Goal: Task Accomplishment & Management: Manage account settings

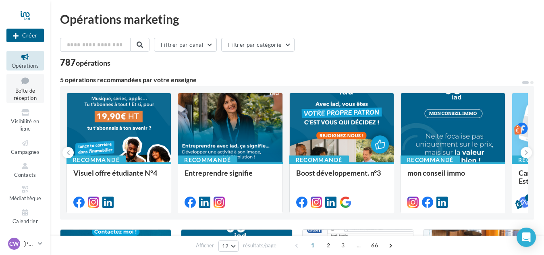
click at [27, 97] on span "Boîte de réception" at bounding box center [25, 94] width 23 height 14
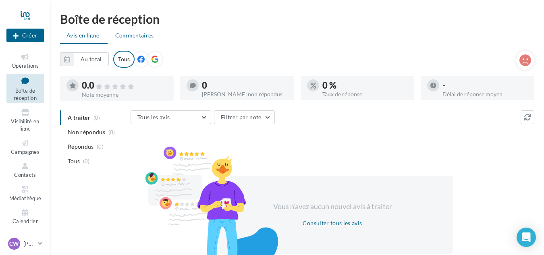
click at [125, 35] on span "Commentaires" at bounding box center [134, 35] width 39 height 8
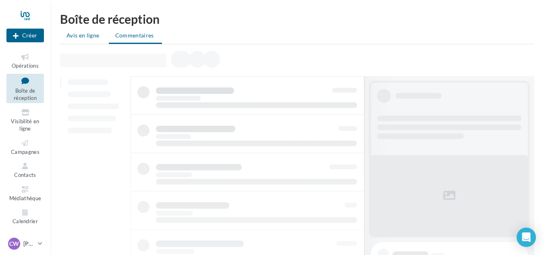
click at [90, 37] on span "Avis en ligne" at bounding box center [83, 35] width 33 height 8
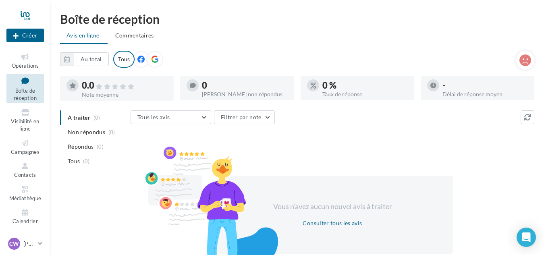
click at [153, 58] on icon at bounding box center [154, 59] width 7 height 7
click at [21, 126] on span "Visibilité en ligne" at bounding box center [25, 125] width 28 height 14
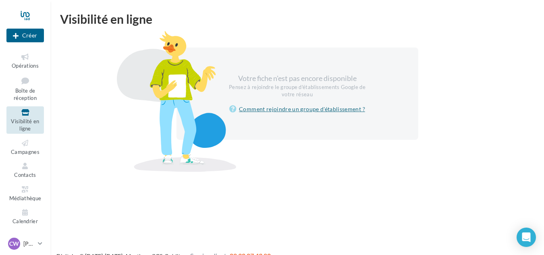
click at [302, 109] on link "Comment rejoindre un groupe d'établissement ?" at bounding box center [297, 109] width 136 height 10
click at [19, 150] on span "Campagnes" at bounding box center [25, 152] width 29 height 6
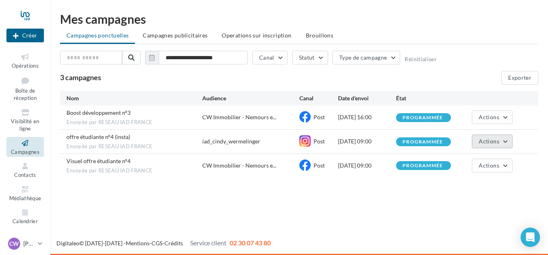
click at [479, 137] on button "Actions" at bounding box center [492, 142] width 40 height 14
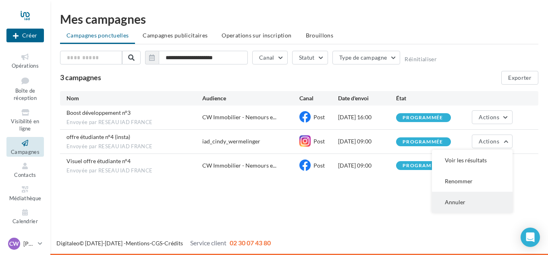
click at [457, 200] on button "Annuler" at bounding box center [472, 202] width 81 height 21
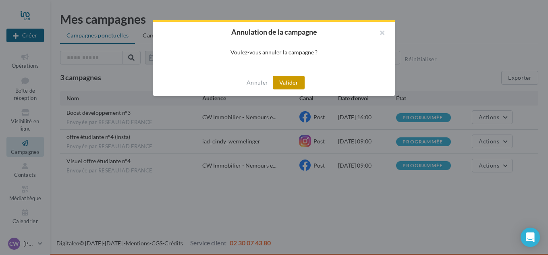
click at [295, 84] on button "Valider" at bounding box center [289, 83] width 32 height 14
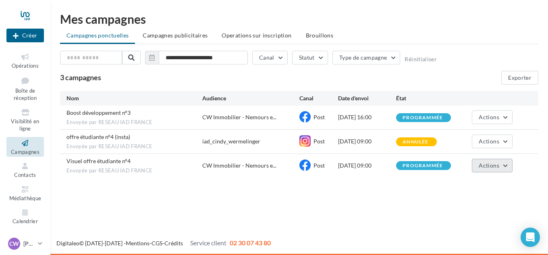
click at [491, 166] on span "Actions" at bounding box center [489, 165] width 20 height 7
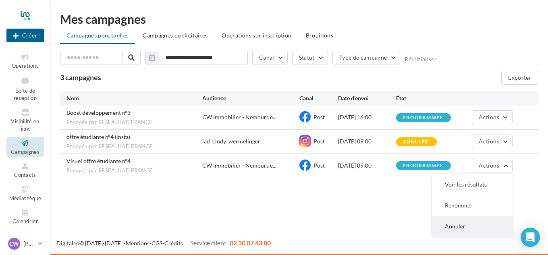
click at [464, 225] on button "Annuler" at bounding box center [472, 226] width 81 height 21
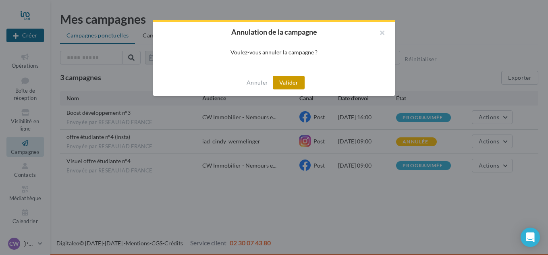
click at [289, 84] on button "Valider" at bounding box center [289, 83] width 32 height 14
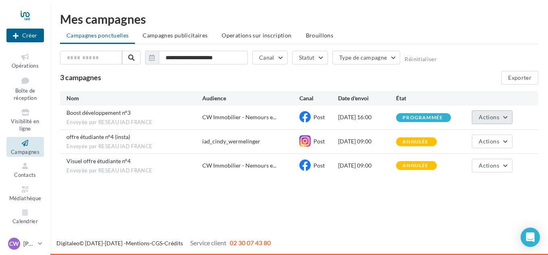
click at [487, 116] on span "Actions" at bounding box center [489, 117] width 20 height 7
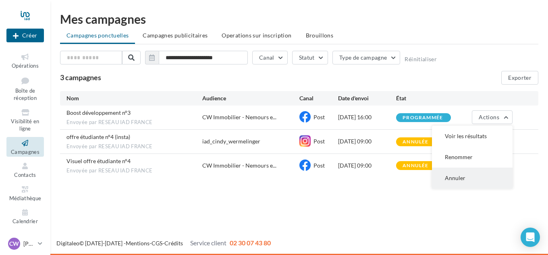
click at [456, 172] on button "Annuler" at bounding box center [472, 178] width 81 height 21
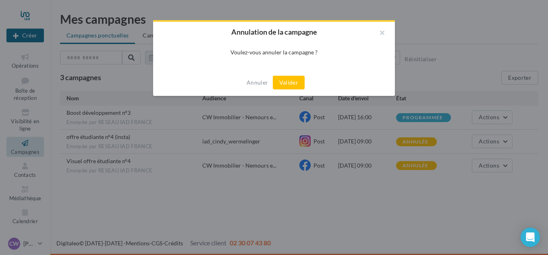
click at [295, 81] on button "Valider" at bounding box center [289, 83] width 32 height 14
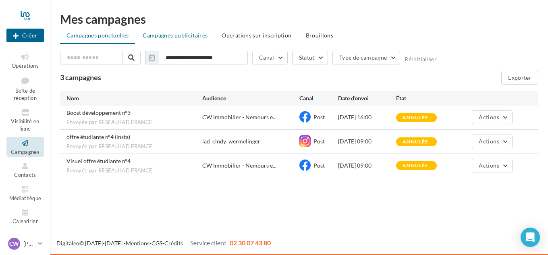
click at [158, 36] on span "Campagnes publicitaires" at bounding box center [175, 35] width 65 height 7
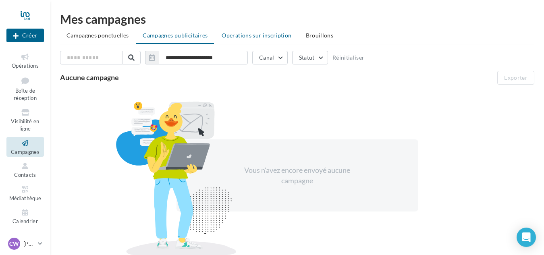
click at [252, 35] on span "Operations sur inscription" at bounding box center [257, 35] width 70 height 7
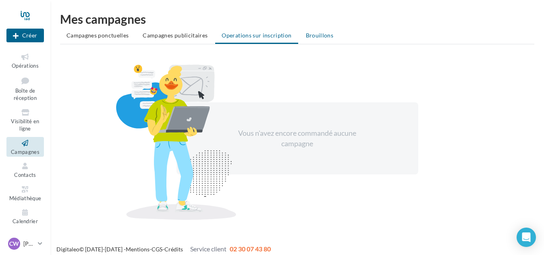
click at [311, 37] on span "Brouillons" at bounding box center [320, 35] width 28 height 7
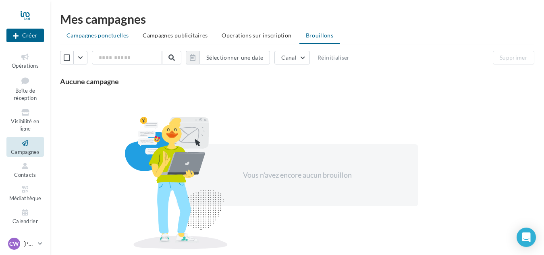
click at [83, 34] on span "Campagnes ponctuelles" at bounding box center [98, 35] width 62 height 7
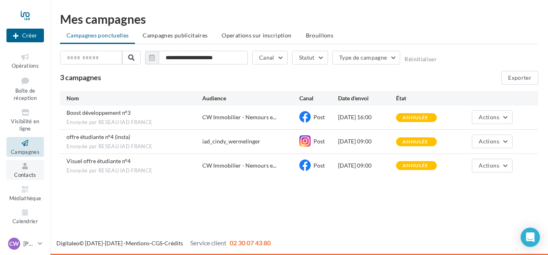
click at [19, 175] on span "Contacts" at bounding box center [25, 175] width 22 height 6
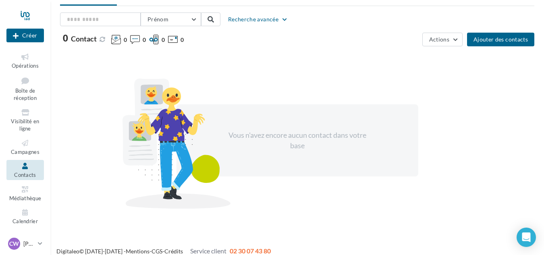
scroll to position [40, 0]
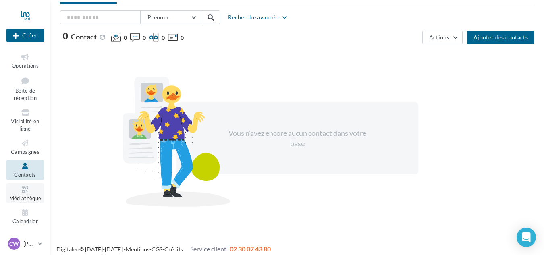
click at [28, 184] on link "Médiathèque" at bounding box center [24, 193] width 37 height 20
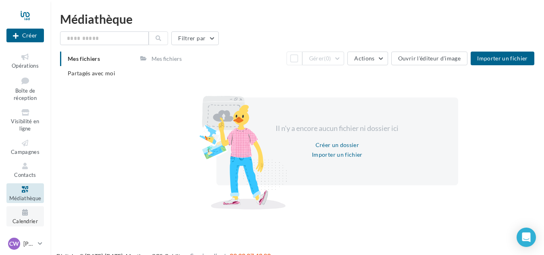
click at [37, 219] on span "Calendrier" at bounding box center [24, 221] width 25 height 6
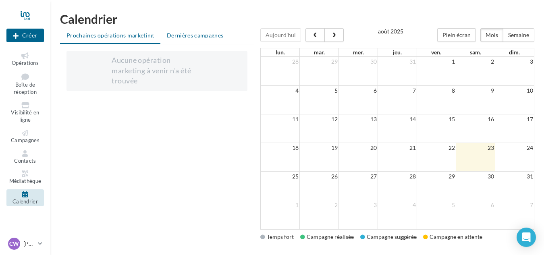
click at [189, 34] on span "Dernières campagnes" at bounding box center [195, 35] width 57 height 7
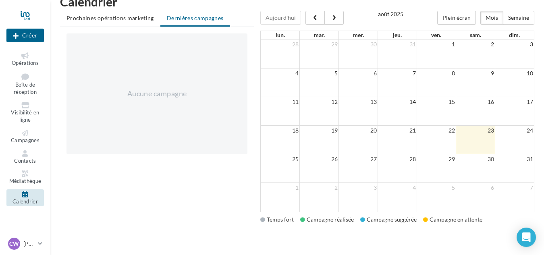
scroll to position [33, 0]
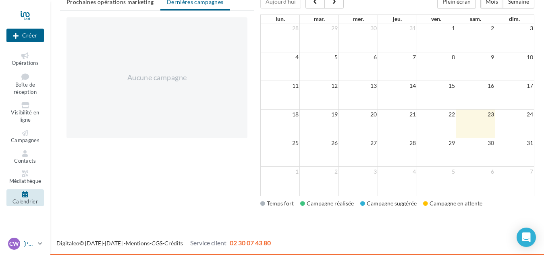
click at [27, 245] on p "[PERSON_NAME]" at bounding box center [28, 244] width 11 height 8
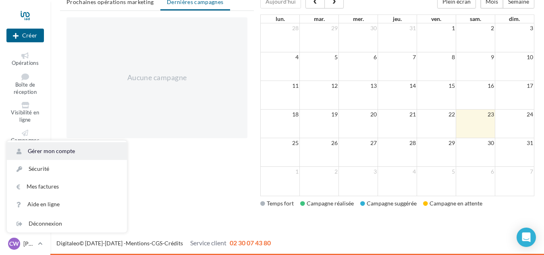
click at [67, 147] on link "Gérer mon compte" at bounding box center [67, 151] width 120 height 18
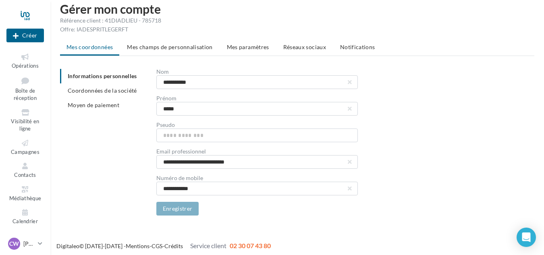
scroll to position [13, 0]
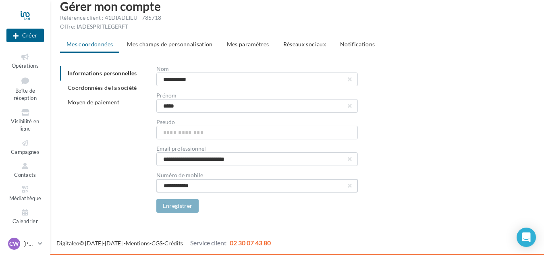
click at [202, 183] on input "**********" at bounding box center [257, 186] width 202 height 14
drag, startPoint x: 206, startPoint y: 183, endPoint x: 44, endPoint y: 180, distance: 161.7
click at [45, 180] on div "Nouvelle campagne Créer Opérations Boîte de réception Visibilité en ligne Campa…" at bounding box center [272, 127] width 544 height 255
type input "**********"
click at [74, 86] on span "Coordonnées de la société" at bounding box center [102, 87] width 69 height 7
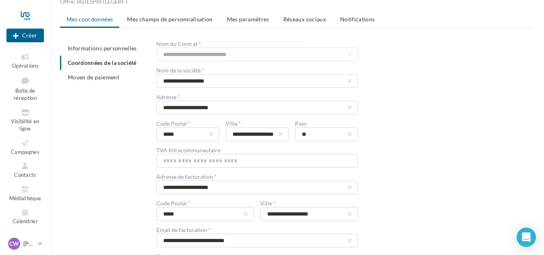
scroll to position [13, 0]
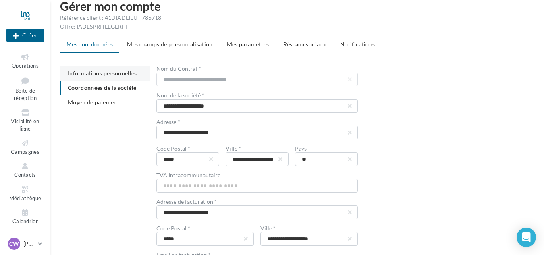
click at [102, 70] on span "Informations personnelles" at bounding box center [102, 73] width 69 height 7
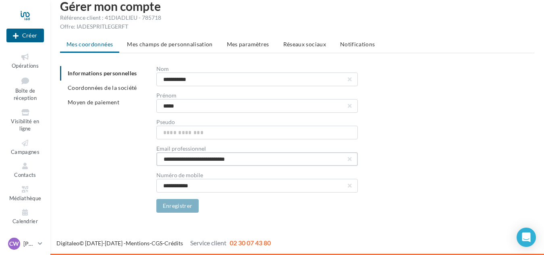
click at [246, 162] on input "**********" at bounding box center [257, 159] width 202 height 14
click at [89, 86] on span "Coordonnées de la société" at bounding box center [102, 87] width 69 height 7
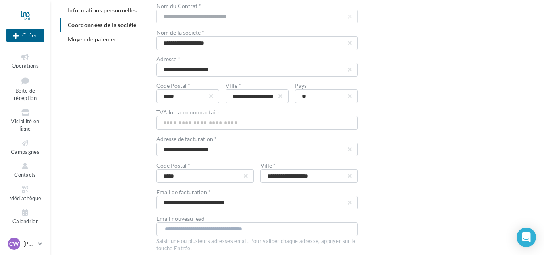
scroll to position [50, 0]
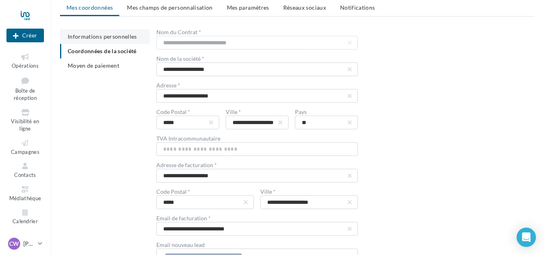
click at [101, 38] on span "Informations personnelles" at bounding box center [102, 36] width 69 height 7
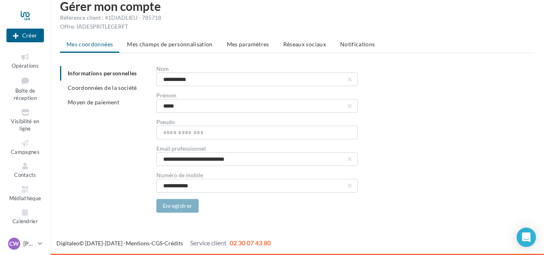
scroll to position [13, 0]
drag, startPoint x: 212, startPoint y: 187, endPoint x: 23, endPoint y: 152, distance: 192.3
click at [23, 152] on div "Nouvelle campagne Créer Opérations Boîte de réception Visibilité en ligne Campa…" at bounding box center [272, 127] width 544 height 255
type input "**********"
click at [173, 206] on button "Enregistrer" at bounding box center [177, 206] width 43 height 14
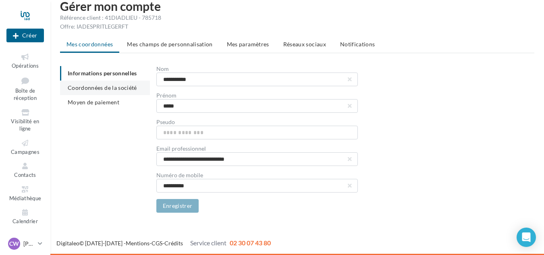
click at [115, 86] on span "Coordonnées de la société" at bounding box center [102, 87] width 69 height 7
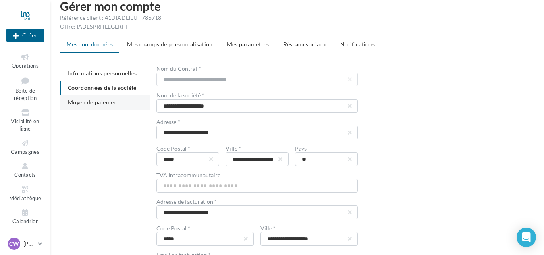
click at [110, 101] on span "Moyen de paiement" at bounding box center [94, 102] width 52 height 7
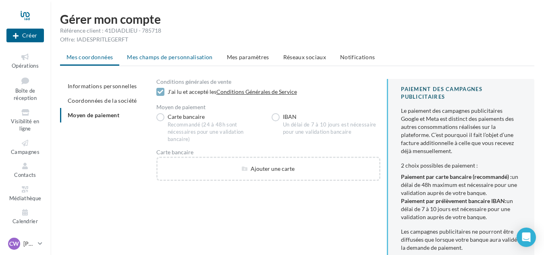
click at [183, 54] on span "Mes champs de personnalisation" at bounding box center [170, 57] width 86 height 7
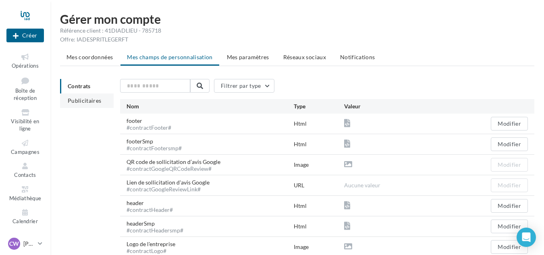
click at [89, 99] on span "Publicitaires" at bounding box center [85, 100] width 34 height 7
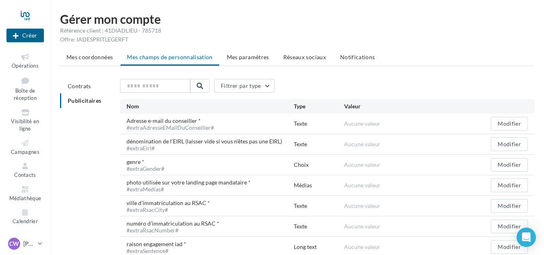
click at [251, 59] on span "Mes paramètres" at bounding box center [248, 57] width 42 height 7
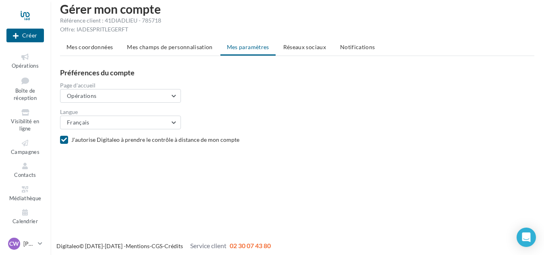
scroll to position [13, 0]
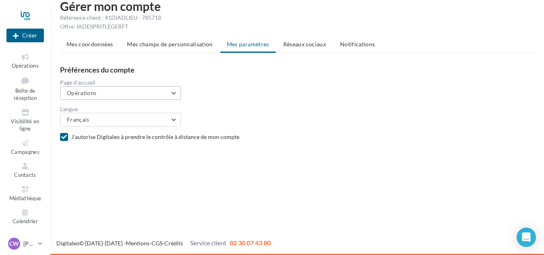
click at [123, 89] on button "Opérations" at bounding box center [120, 93] width 121 height 14
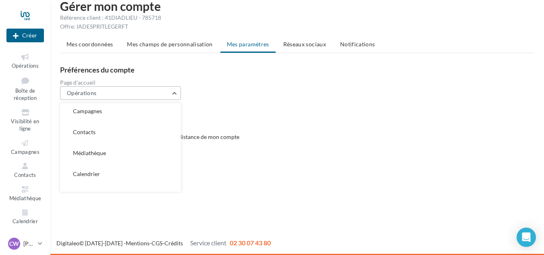
scroll to position [79, 0]
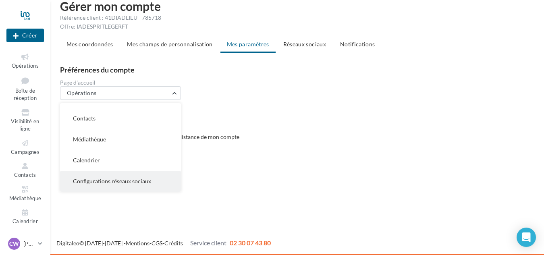
click at [114, 182] on span "Configurations réseaux sociaux" at bounding box center [112, 181] width 78 height 7
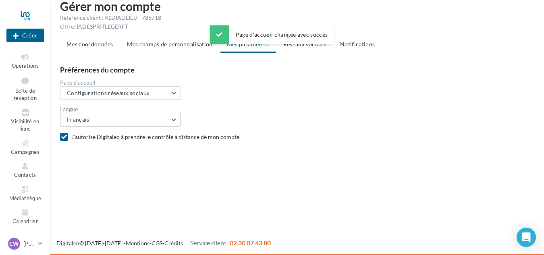
click at [116, 120] on button "Français" at bounding box center [120, 120] width 121 height 14
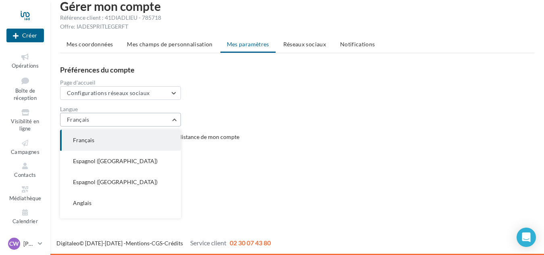
click at [116, 120] on button "Français" at bounding box center [120, 120] width 121 height 14
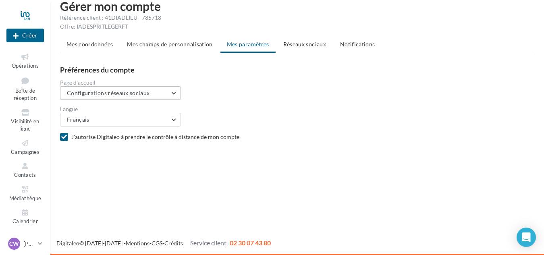
click at [130, 94] on span "Configurations réseaux sociaux" at bounding box center [108, 92] width 83 height 7
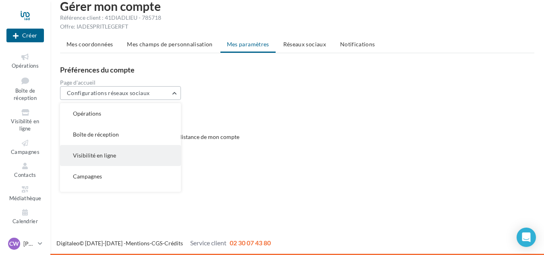
scroll to position [40, 0]
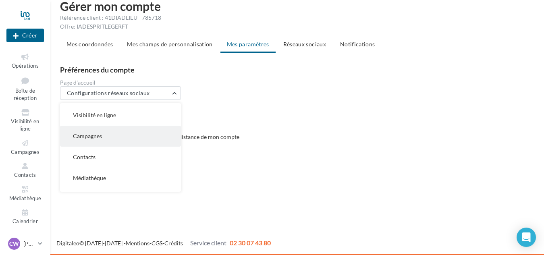
click at [99, 139] on button "Campagnes" at bounding box center [120, 136] width 121 height 21
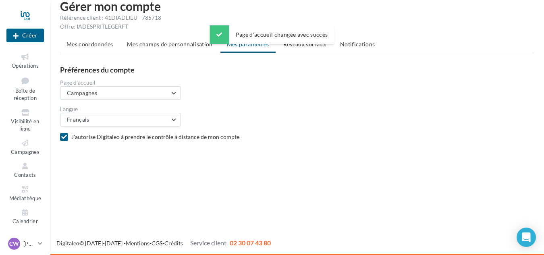
click at [294, 105] on form "Langue Français Français Espagnol (Espagne) Espagnol (Colombie) Anglais Dutch I…" at bounding box center [300, 113] width 481 height 27
click at [304, 48] on li "Réseaux sociaux" at bounding box center [305, 44] width 56 height 15
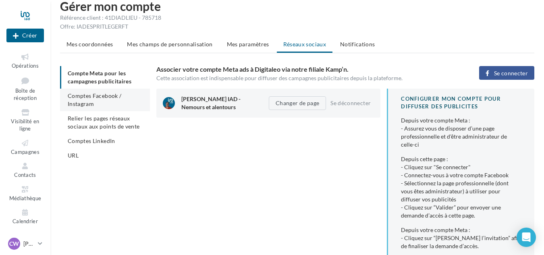
click at [83, 100] on li "Comptes Facebook / Instagram" at bounding box center [105, 100] width 90 height 23
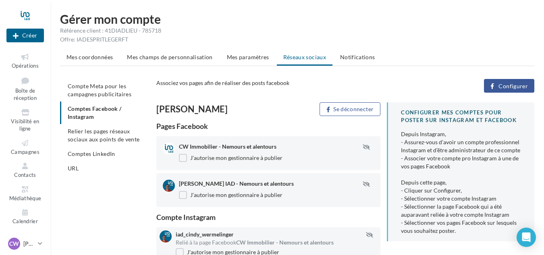
click at [513, 87] on span "Configurer" at bounding box center [513, 86] width 29 height 6
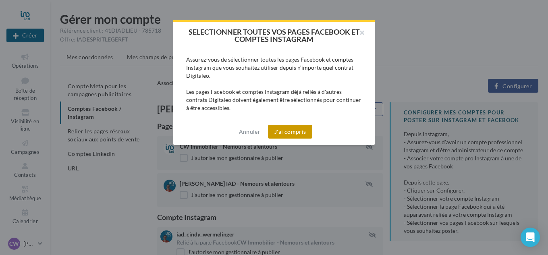
click at [289, 128] on button "J'ai compris" at bounding box center [290, 132] width 44 height 14
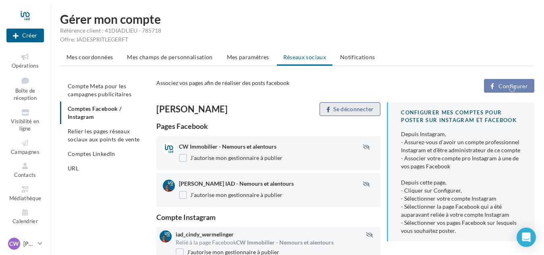
click at [337, 106] on button "Se déconnecter" at bounding box center [350, 109] width 61 height 14
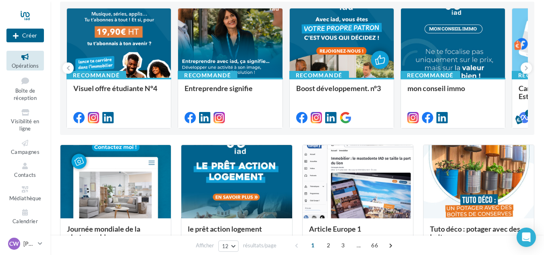
scroll to position [121, 0]
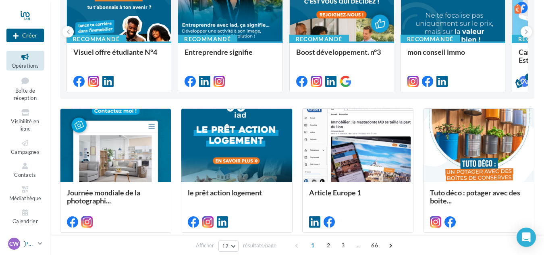
click at [26, 245] on p "[PERSON_NAME]" at bounding box center [28, 244] width 11 height 8
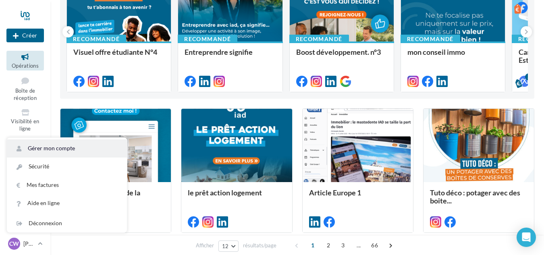
click at [78, 147] on link "Gérer mon compte" at bounding box center [67, 148] width 120 height 18
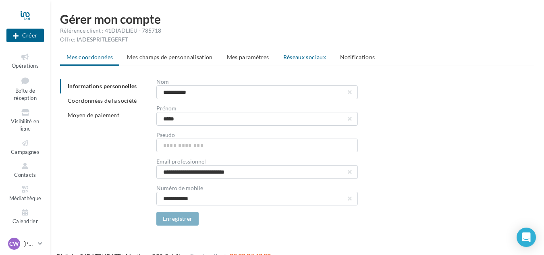
click at [298, 54] on span "Réseaux sociaux" at bounding box center [304, 57] width 43 height 7
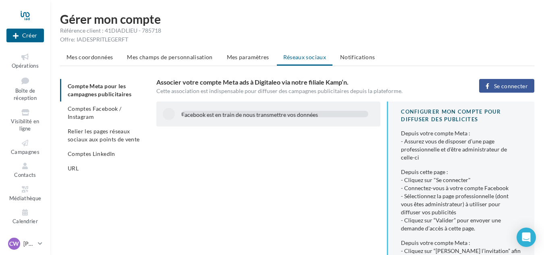
click at [495, 83] on span "Se connecter" at bounding box center [511, 86] width 34 height 6
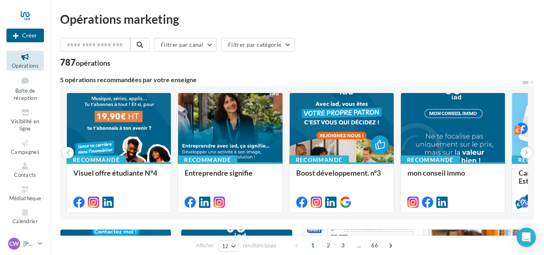
click at [25, 246] on p "[PERSON_NAME]" at bounding box center [28, 244] width 11 height 8
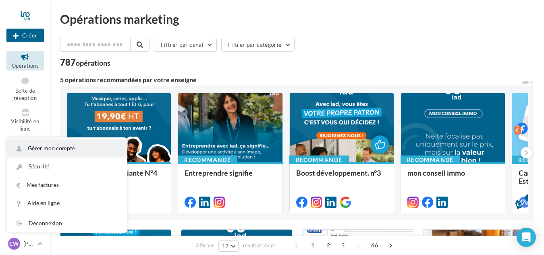
click at [56, 149] on link "Gérer mon compte" at bounding box center [67, 148] width 120 height 18
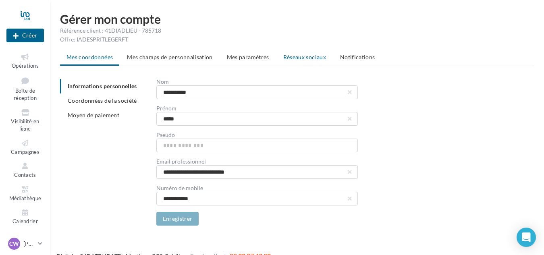
click at [289, 57] on span "Réseaux sociaux" at bounding box center [304, 57] width 43 height 7
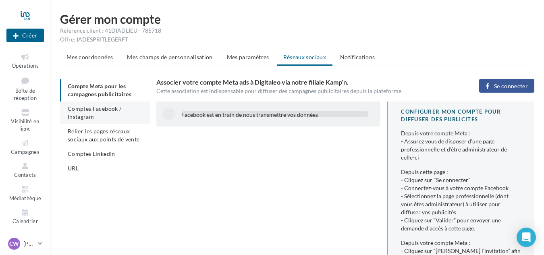
click at [90, 114] on span "Comptes Facebook / Instagram" at bounding box center [95, 112] width 54 height 15
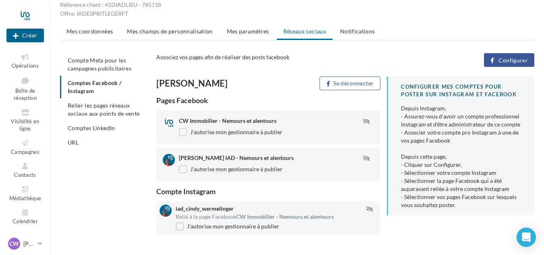
scroll to position [40, 0]
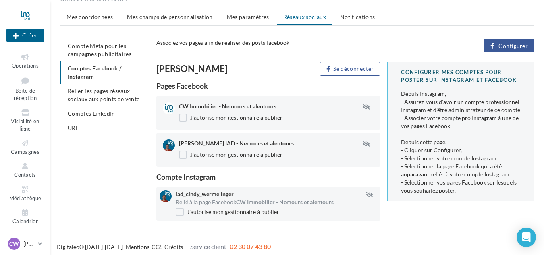
click at [182, 110] on span "CW Immobilier - Nemours et alentours" at bounding box center [228, 106] width 98 height 7
click at [181, 118] on div "CW Immobilier - Nemours et alentours J'autorise mon gestionnaire à publier" at bounding box center [280, 112] width 202 height 21
click at [182, 122] on label "J'autorise mon gestionnaire à publier" at bounding box center [231, 118] width 104 height 8
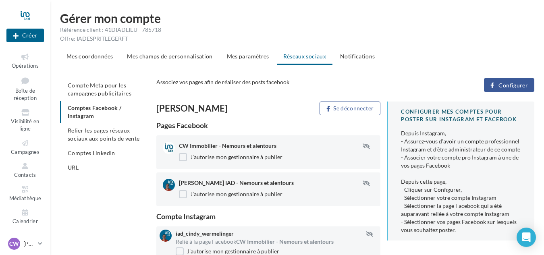
scroll to position [0, 0]
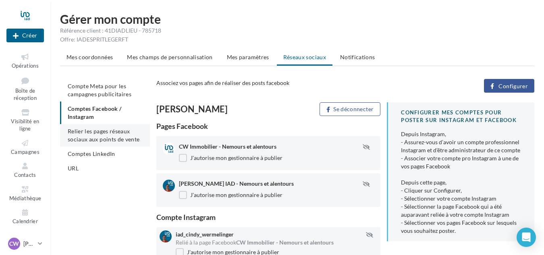
click at [82, 140] on span "Relier les pages réseaux sociaux aux points de vente" at bounding box center [104, 135] width 72 height 15
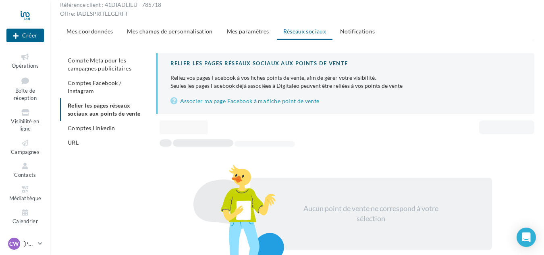
scroll to position [40, 0]
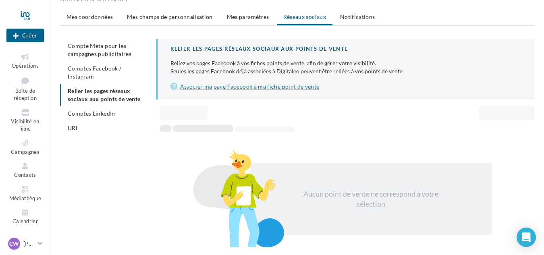
click at [252, 89] on link "Associer ma page Facebook à ma fiche point de vente" at bounding box center [346, 87] width 351 height 10
click at [76, 110] on span "Comptes LinkedIn" at bounding box center [92, 113] width 48 height 7
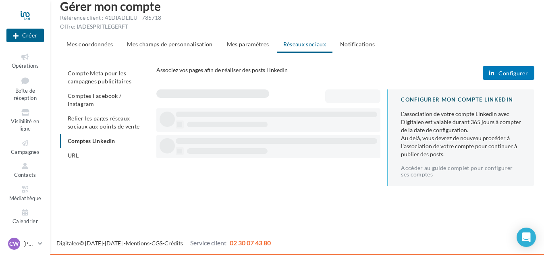
scroll to position [13, 0]
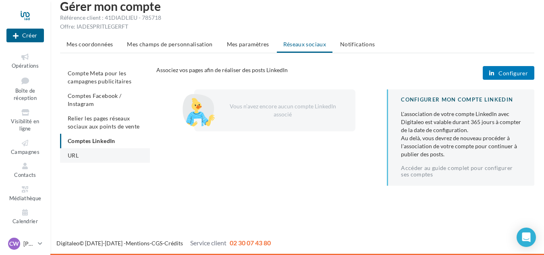
click at [73, 150] on li "URL" at bounding box center [105, 155] width 90 height 15
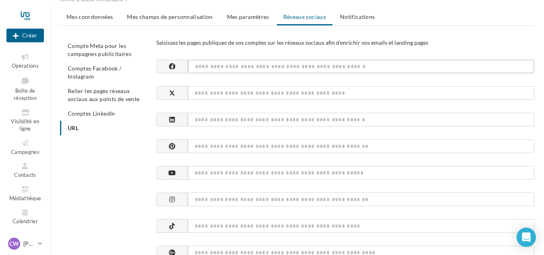
click at [309, 66] on input at bounding box center [361, 67] width 347 height 14
paste input "**********"
type input "**********"
click at [280, 93] on input at bounding box center [361, 93] width 347 height 14
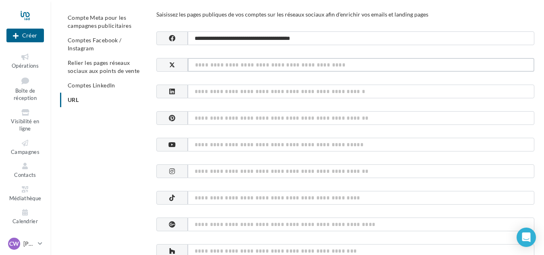
scroll to position [81, 0]
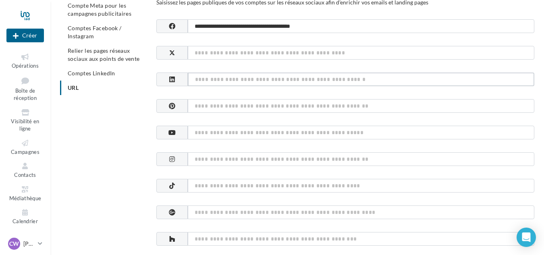
click at [239, 82] on input at bounding box center [361, 80] width 347 height 14
click at [237, 106] on input at bounding box center [361, 106] width 347 height 14
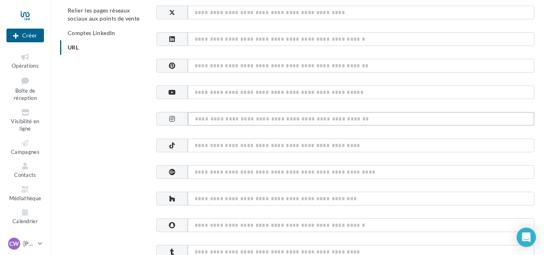
click at [214, 118] on input at bounding box center [361, 119] width 347 height 14
paste input "**********"
type input "**********"
click at [306, 175] on input at bounding box center [361, 172] width 347 height 14
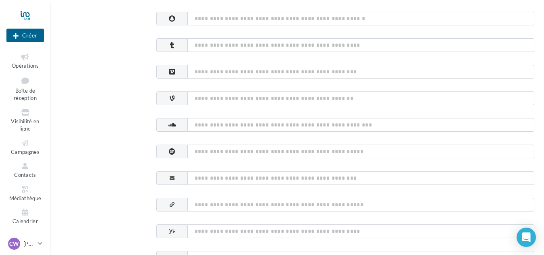
scroll to position [363, 0]
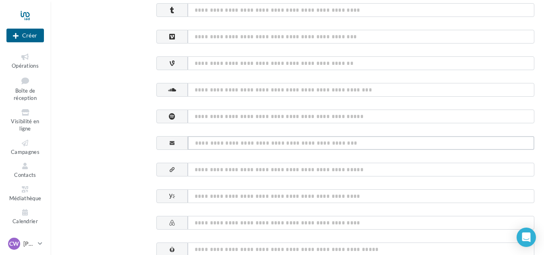
click at [234, 142] on input at bounding box center [361, 143] width 347 height 14
type input "**********"
paste input "**********"
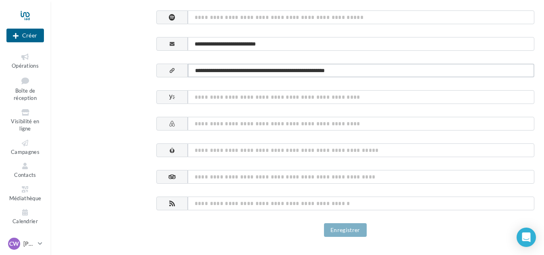
scroll to position [479, 0]
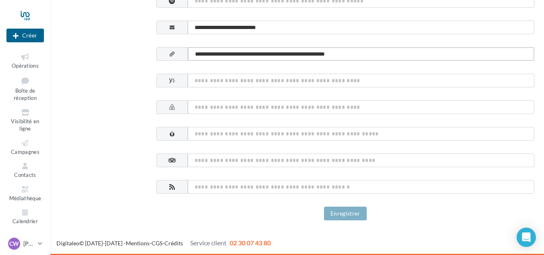
type input "**********"
drag, startPoint x: 342, startPoint y: 200, endPoint x: 345, endPoint y: 197, distance: 4.9
click at [348, 188] on input at bounding box center [361, 187] width 347 height 14
click at [221, 193] on input at bounding box center [361, 187] width 347 height 14
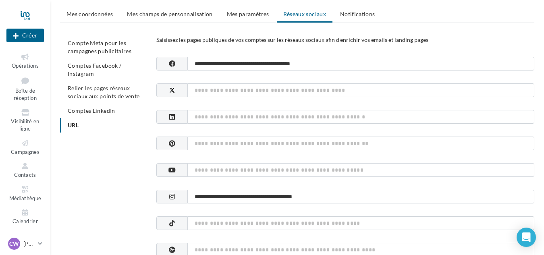
scroll to position [0, 0]
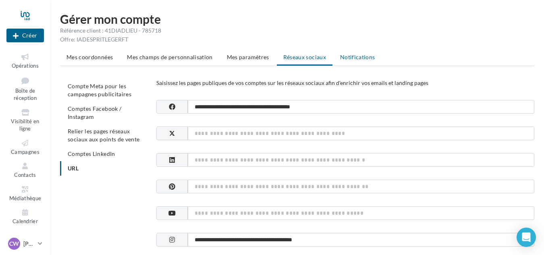
click at [358, 54] on span "Notifications" at bounding box center [357, 57] width 35 height 7
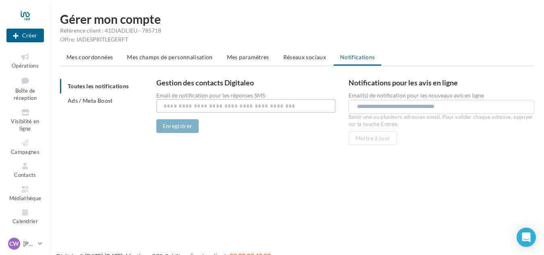
click at [211, 105] on input "text" at bounding box center [245, 106] width 179 height 14
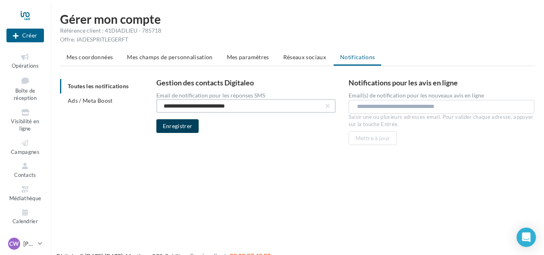
type input "**********"
click at [183, 121] on button "Enregistrer" at bounding box center [177, 126] width 43 height 14
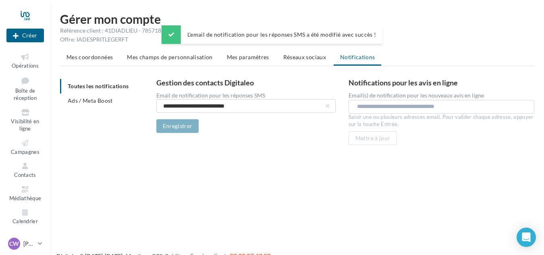
click at [425, 108] on input "text" at bounding box center [443, 106] width 172 height 8
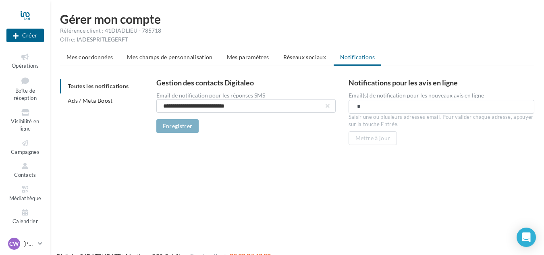
click at [425, 108] on input "*" at bounding box center [441, 106] width 168 height 8
type input "**********"
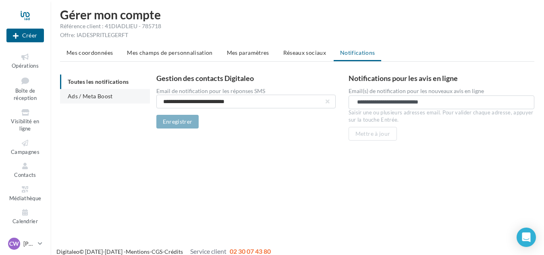
click at [94, 95] on span "Ads / Meta Boost" at bounding box center [90, 96] width 45 height 7
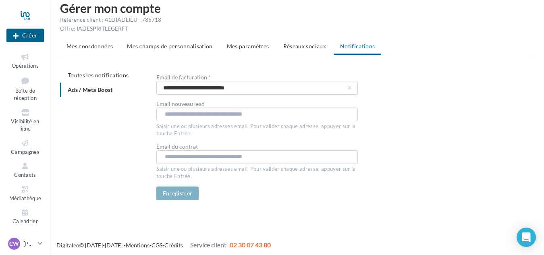
scroll to position [13, 0]
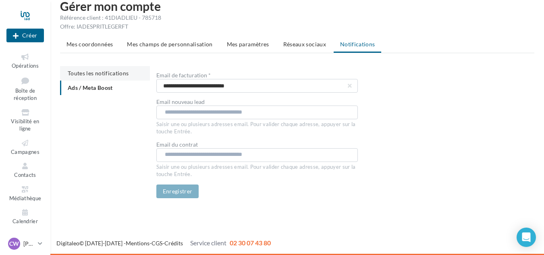
click at [81, 71] on span "Toutes les notifications" at bounding box center [98, 73] width 61 height 7
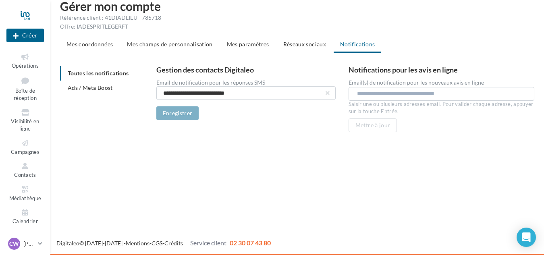
click at [298, 55] on div "**********" at bounding box center [297, 86] width 474 height 98
click at [298, 48] on li "Réseaux sociaux" at bounding box center [305, 44] width 56 height 15
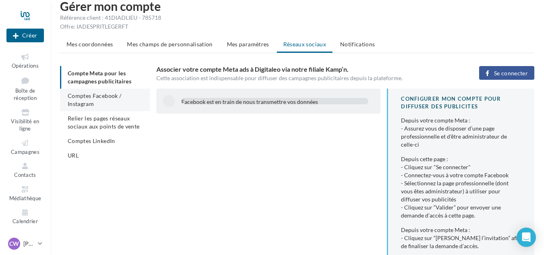
click at [83, 96] on span "Comptes Facebook / Instagram" at bounding box center [95, 99] width 54 height 15
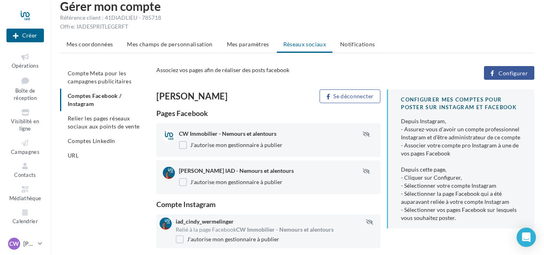
click at [507, 67] on button "Configurer" at bounding box center [509, 73] width 50 height 14
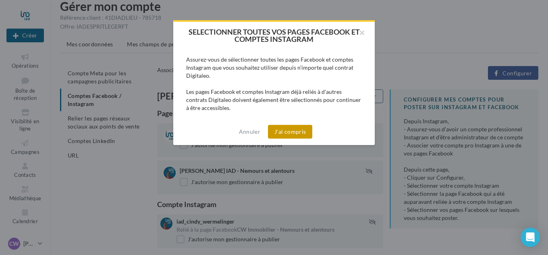
click at [287, 129] on button "J'ai compris" at bounding box center [290, 132] width 44 height 14
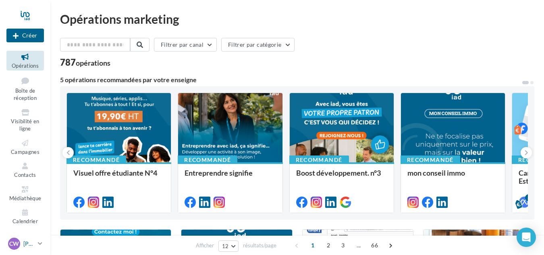
click at [15, 241] on span "CW" at bounding box center [14, 244] width 10 height 8
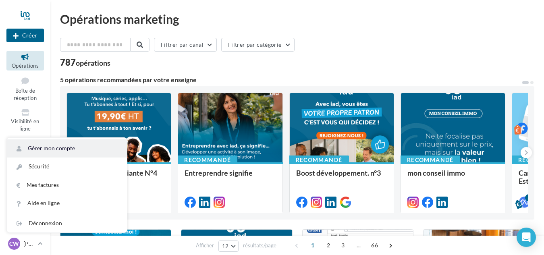
click at [45, 143] on link "Gérer mon compte" at bounding box center [67, 148] width 120 height 18
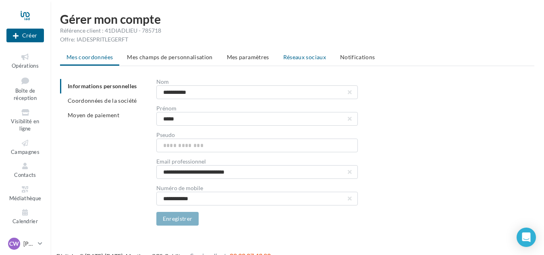
click at [320, 58] on span "Réseaux sociaux" at bounding box center [304, 57] width 43 height 7
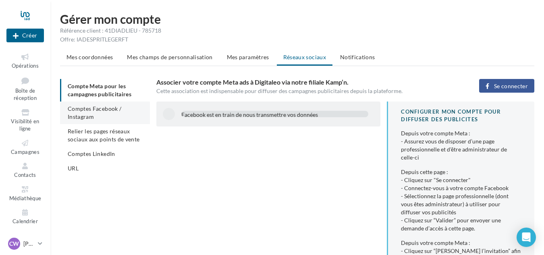
click at [89, 112] on li "Comptes Facebook / Instagram" at bounding box center [105, 113] width 90 height 23
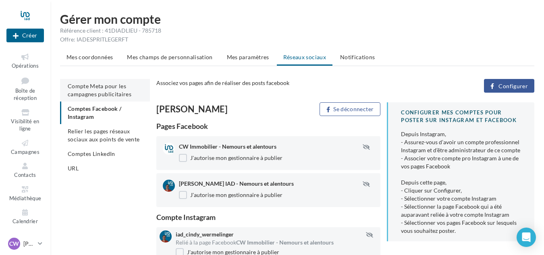
click at [94, 92] on span "Compte Meta pour les campagnes publicitaires" at bounding box center [100, 90] width 64 height 15
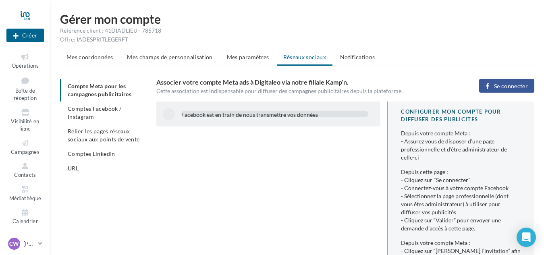
click at [518, 87] on span "Se connecter" at bounding box center [511, 86] width 34 height 6
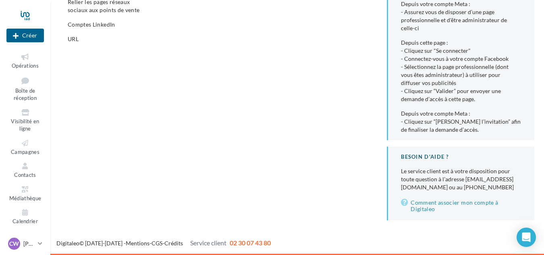
scroll to position [137, 0]
click at [425, 207] on link "Comment associer mon compte à Digitaleo" at bounding box center [461, 206] width 121 height 16
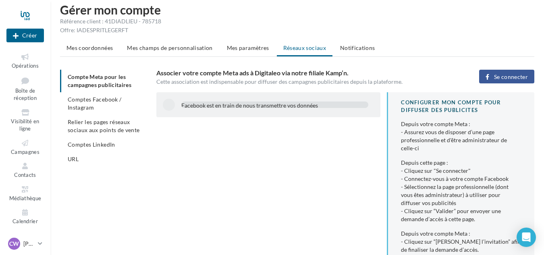
scroll to position [0, 0]
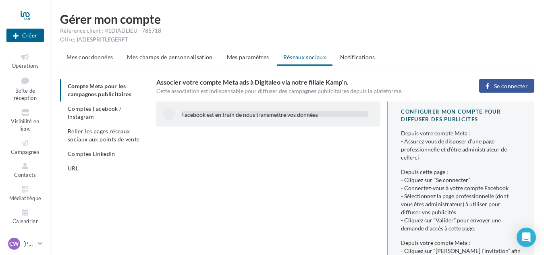
click at [517, 86] on span "Se connecter" at bounding box center [511, 86] width 34 height 6
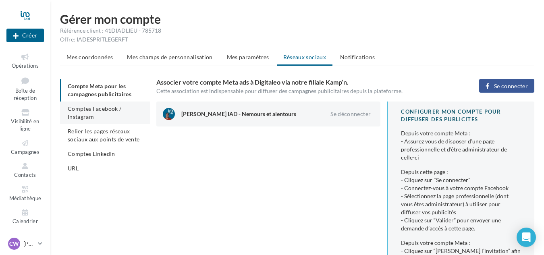
click at [79, 113] on span "Comptes Facebook / Instagram" at bounding box center [95, 112] width 54 height 15
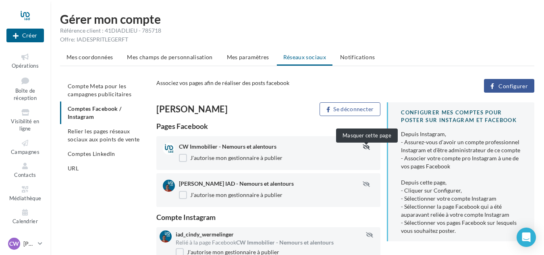
click at [365, 150] on icon "button" at bounding box center [366, 147] width 7 height 6
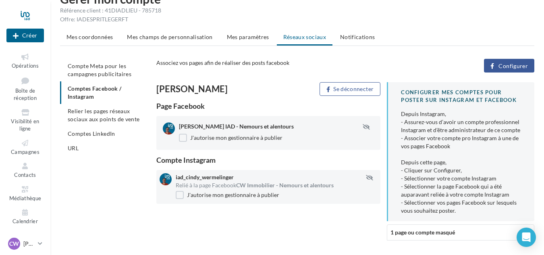
scroll to position [6, 0]
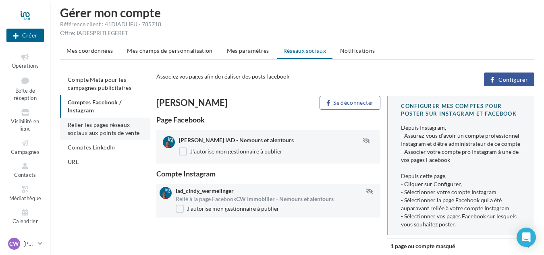
click at [102, 132] on span "Relier les pages réseaux sociaux aux points de vente" at bounding box center [104, 128] width 72 height 15
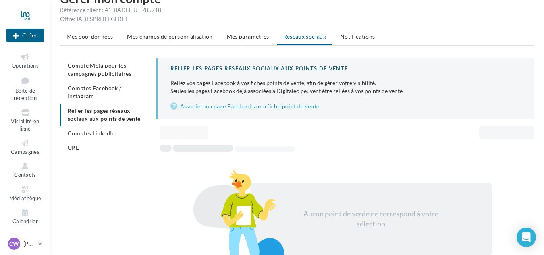
scroll to position [6, 0]
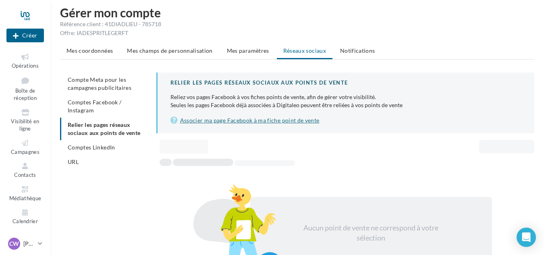
click at [233, 121] on link "Associer ma page Facebook à ma fiche point de vente" at bounding box center [346, 121] width 351 height 10
click at [69, 148] on span "Comptes LinkedIn" at bounding box center [92, 147] width 48 height 7
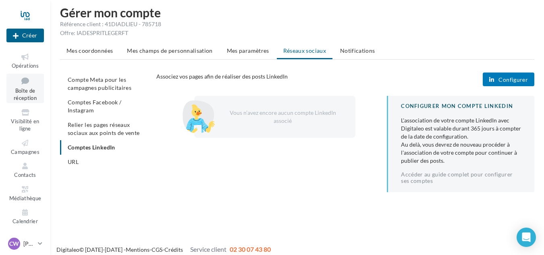
click at [27, 94] on span "Boîte de réception" at bounding box center [25, 94] width 23 height 14
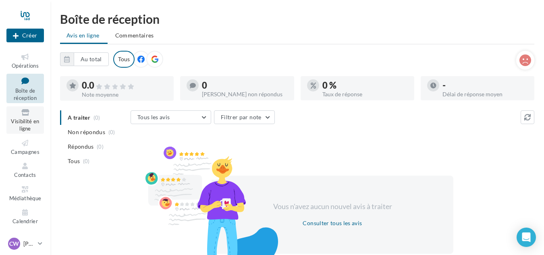
click at [24, 117] on link "Visibilité en ligne" at bounding box center [24, 119] width 37 height 27
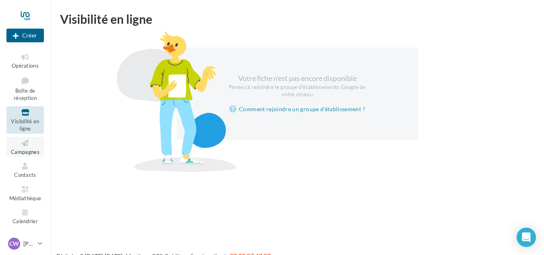
click at [21, 154] on span "Campagnes" at bounding box center [25, 152] width 29 height 6
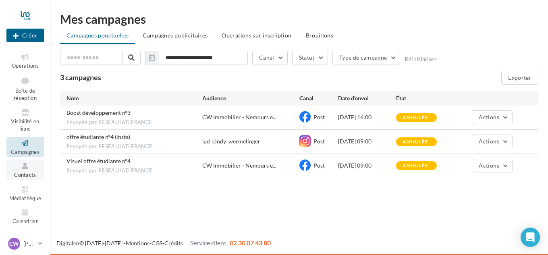
click at [30, 175] on span "Contacts" at bounding box center [25, 175] width 22 height 6
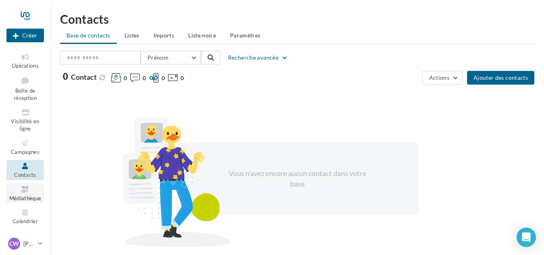
click at [24, 195] on span "Médiathèque" at bounding box center [25, 198] width 32 height 6
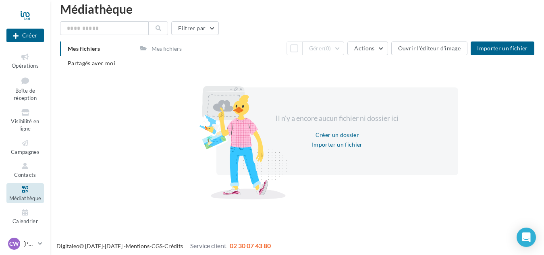
scroll to position [13, 0]
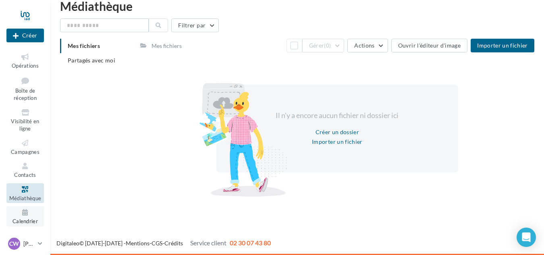
click at [19, 220] on span "Calendrier" at bounding box center [24, 221] width 25 height 6
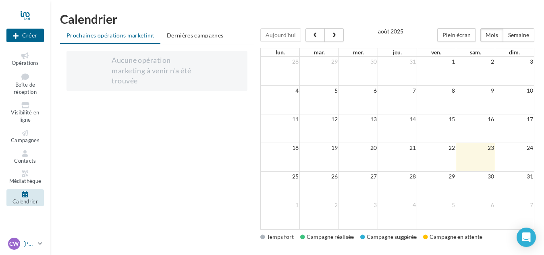
click at [29, 239] on div "CW [PERSON_NAME] [PERSON_NAME][EMAIL_ADDRESS][DOMAIN_NAME]" at bounding box center [21, 244] width 27 height 12
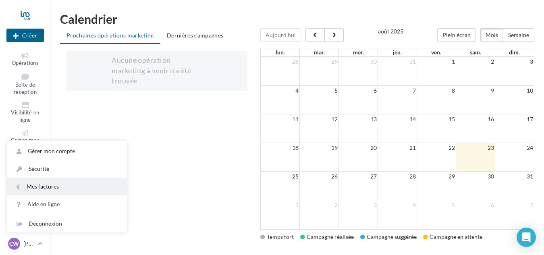
click at [58, 183] on link "Mes factures" at bounding box center [67, 187] width 120 height 18
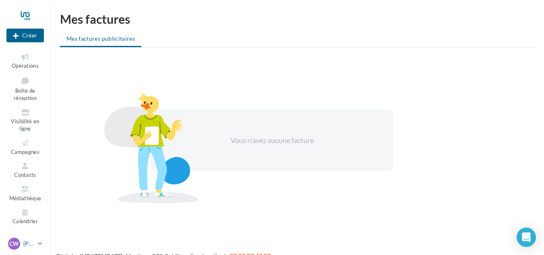
click at [19, 241] on div "CW" at bounding box center [14, 244] width 12 height 12
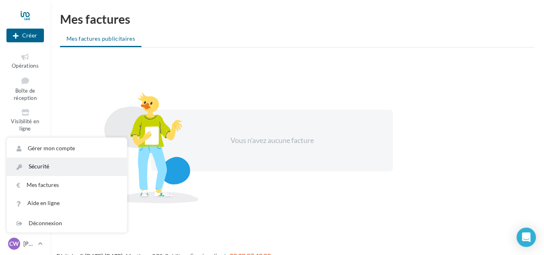
click at [50, 166] on link "Sécurité" at bounding box center [67, 167] width 120 height 18
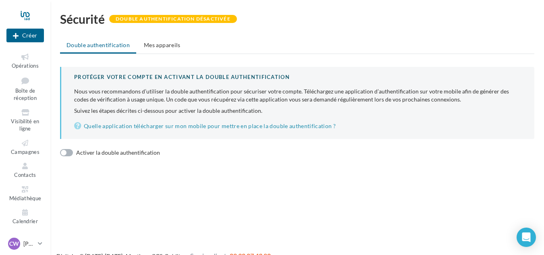
click at [69, 151] on label "Activer la double authentification" at bounding box center [110, 152] width 100 height 7
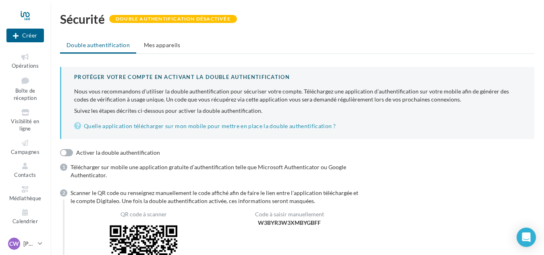
click at [64, 151] on label "Activer la double authentification" at bounding box center [110, 152] width 100 height 7
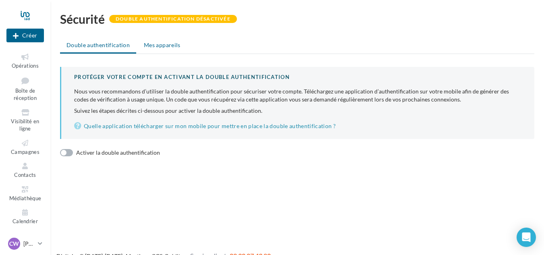
click at [162, 46] on span "Mes appareils" at bounding box center [162, 45] width 37 height 7
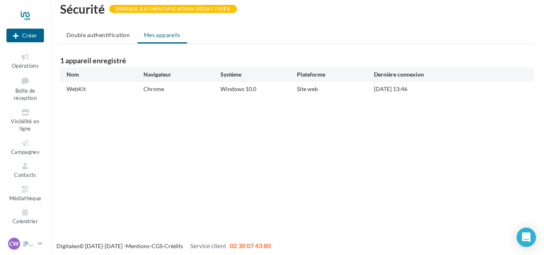
scroll to position [13, 0]
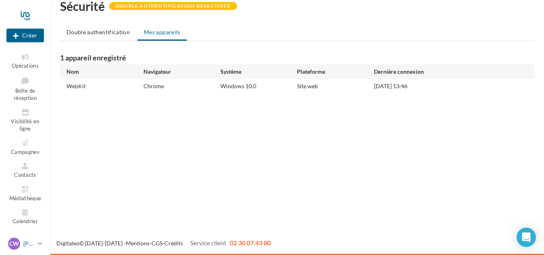
click at [26, 243] on p "[PERSON_NAME]" at bounding box center [28, 244] width 11 height 8
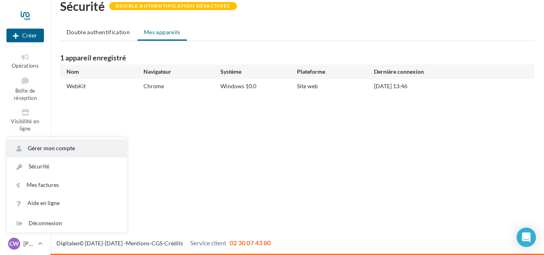
click at [71, 150] on link "Gérer mon compte" at bounding box center [67, 148] width 120 height 18
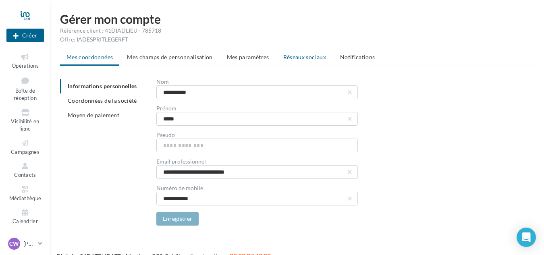
click at [304, 56] on span "Réseaux sociaux" at bounding box center [304, 57] width 43 height 7
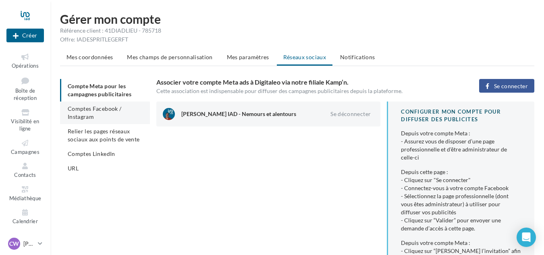
click at [88, 108] on span "Comptes Facebook / Instagram" at bounding box center [95, 112] width 54 height 15
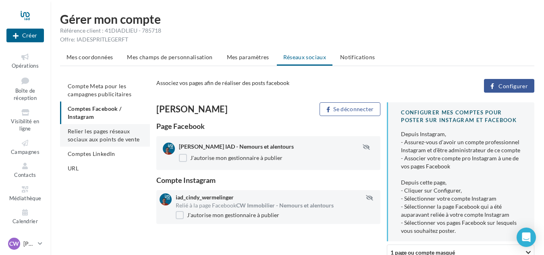
click at [82, 136] on span "Relier les pages réseaux sociaux aux points de vente" at bounding box center [104, 135] width 72 height 15
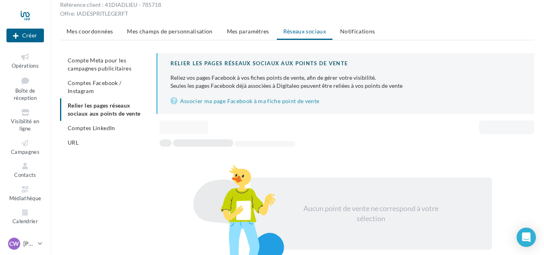
scroll to position [55, 0]
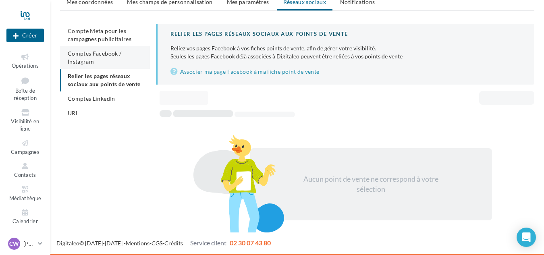
click at [91, 97] on span "Comptes LinkedIn" at bounding box center [92, 98] width 48 height 7
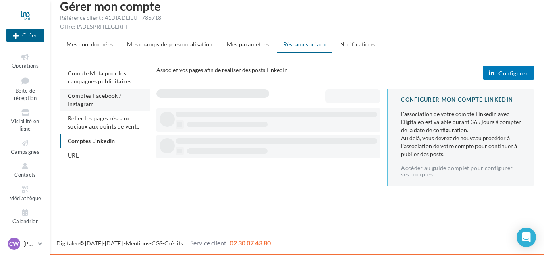
scroll to position [13, 0]
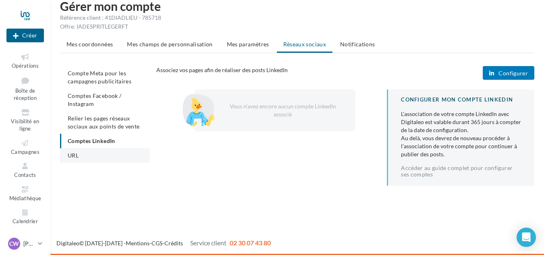
click at [79, 156] on li "URL" at bounding box center [105, 155] width 90 height 15
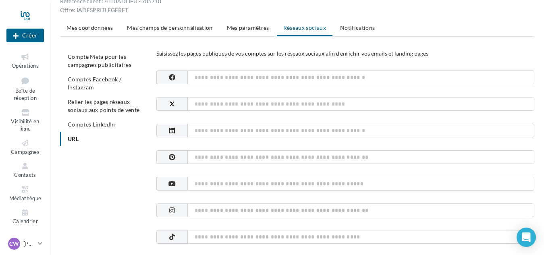
scroll to position [15, 0]
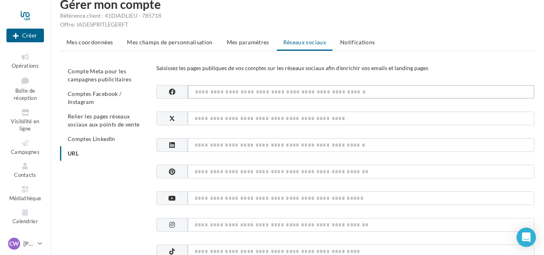
click at [231, 92] on input at bounding box center [361, 92] width 347 height 14
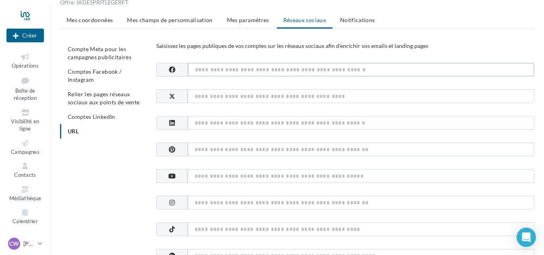
scroll to position [55, 0]
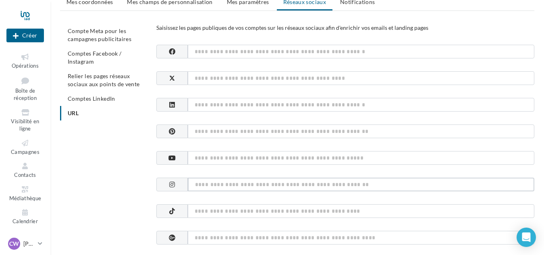
click at [344, 183] on input at bounding box center [361, 185] width 347 height 14
paste input "**********"
type input "**********"
click at [266, 54] on input at bounding box center [361, 52] width 347 height 14
paste input "**********"
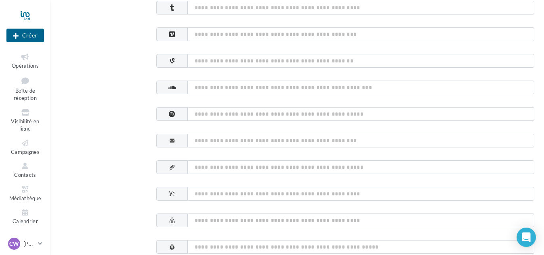
scroll to position [378, 0]
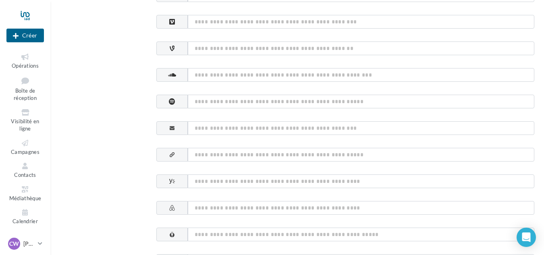
type input "**********"
click at [290, 130] on input at bounding box center [361, 128] width 347 height 14
type input "**********"
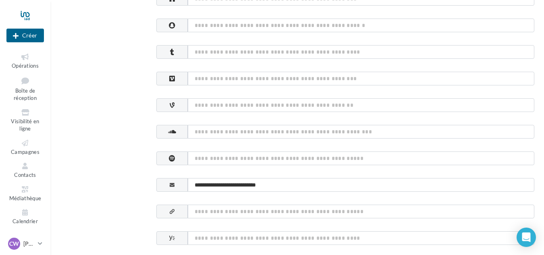
scroll to position [317, 0]
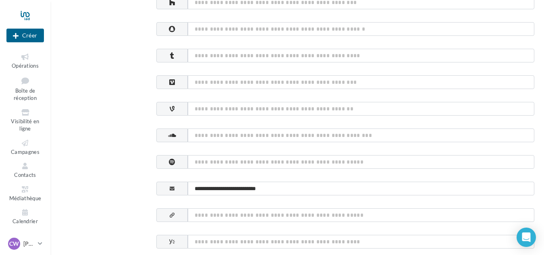
click at [291, 184] on div "**********" at bounding box center [345, 69] width 378 height 572
drag, startPoint x: 287, startPoint y: 186, endPoint x: 0, endPoint y: 148, distance: 289.1
click at [0, 148] on div "Nouvelle campagne Créer Opérations Boîte de réception Visibilité en ligne Campa…" at bounding box center [272, 56] width 544 height 721
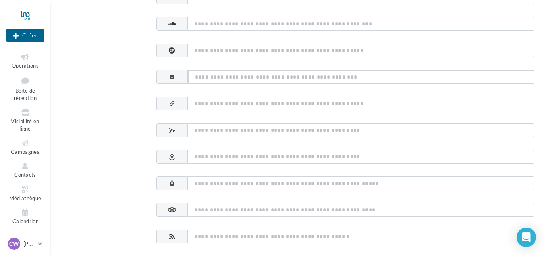
scroll to position [479, 0]
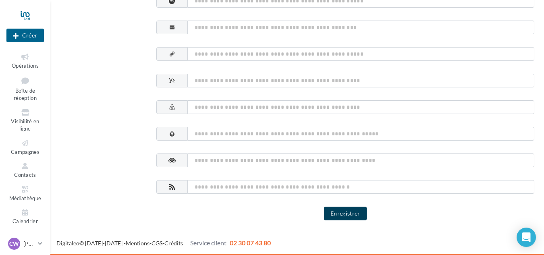
click at [352, 216] on button "Enregistrer" at bounding box center [345, 214] width 43 height 14
click at [290, 55] on input at bounding box center [361, 54] width 347 height 14
paste input "**********"
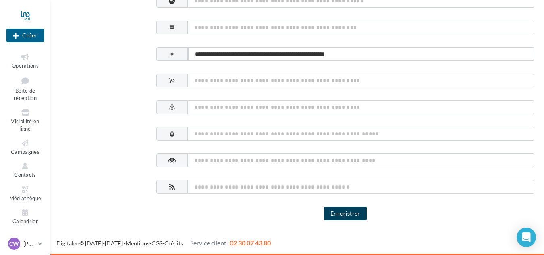
type input "**********"
click at [335, 213] on button "Enregistrer" at bounding box center [345, 214] width 43 height 14
click at [342, 216] on button "Enregistrer" at bounding box center [345, 214] width 43 height 14
click at [262, 25] on input at bounding box center [361, 28] width 347 height 14
paste input "**********"
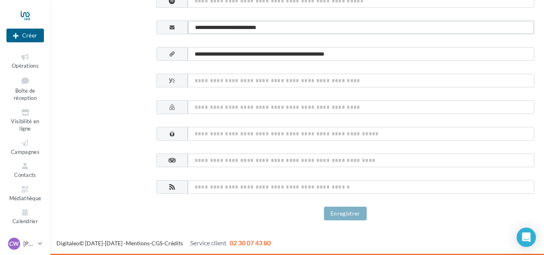
click at [193, 29] on input "**********" at bounding box center [361, 28] width 347 height 14
type input "**********"
click at [341, 214] on button "Enregistrer" at bounding box center [345, 214] width 43 height 14
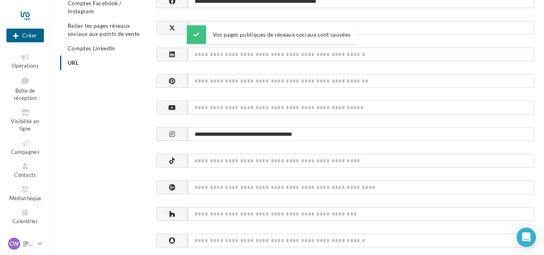
scroll to position [0, 0]
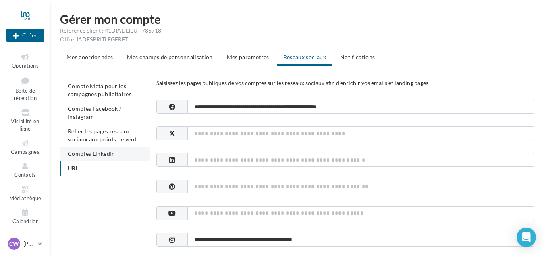
click at [72, 154] on span "Comptes LinkedIn" at bounding box center [92, 153] width 48 height 7
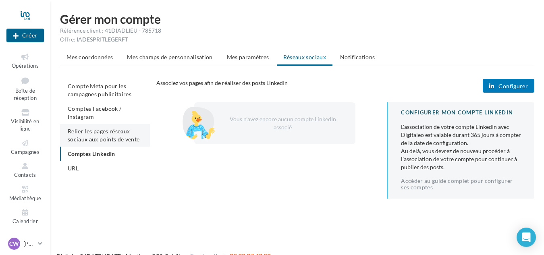
click at [85, 134] on span "Relier les pages réseaux sociaux aux points de vente" at bounding box center [104, 135] width 72 height 15
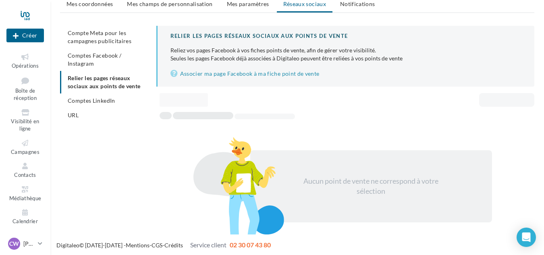
scroll to position [55, 0]
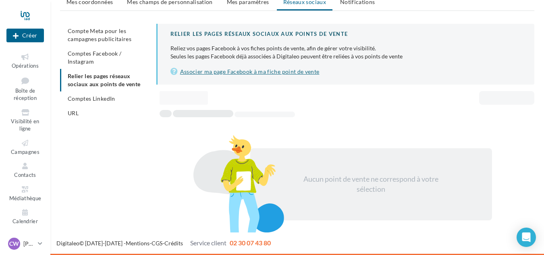
click at [284, 69] on link "Associer ma page Facebook à ma fiche point de vente" at bounding box center [346, 72] width 351 height 10
click at [20, 156] on link "Campagnes" at bounding box center [24, 147] width 37 height 20
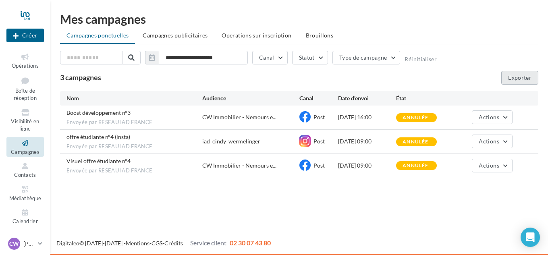
click at [518, 77] on button "Exporter" at bounding box center [519, 78] width 37 height 14
click at [275, 57] on button "Canal" at bounding box center [269, 58] width 35 height 14
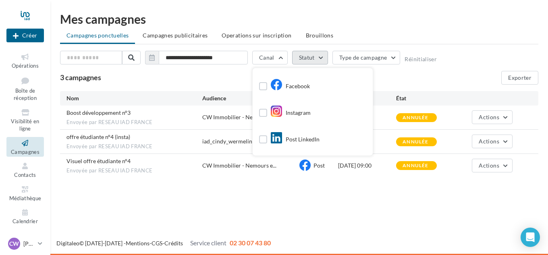
drag, startPoint x: 304, startPoint y: 47, endPoint x: 303, endPoint y: 55, distance: 8.2
click at [304, 48] on div "**********" at bounding box center [299, 95] width 479 height 165
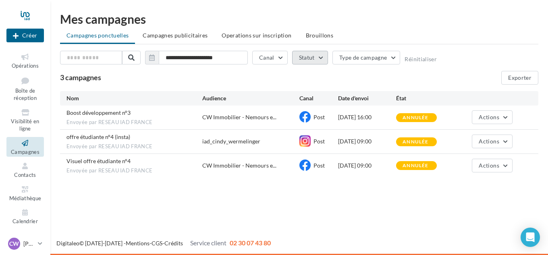
click at [302, 59] on button "Statut" at bounding box center [310, 58] width 36 height 14
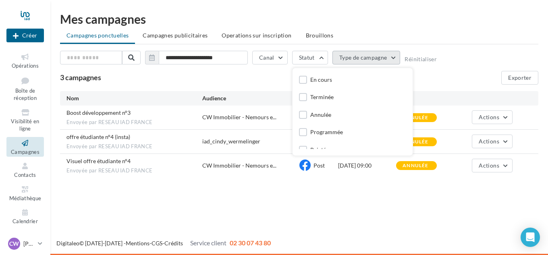
click at [372, 56] on button "Type de campagne" at bounding box center [367, 58] width 68 height 14
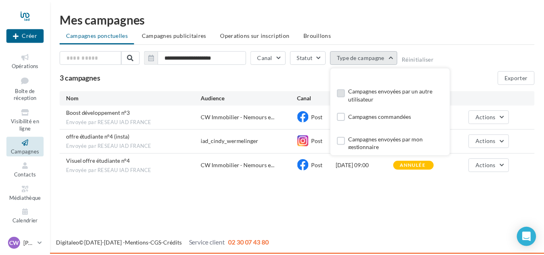
scroll to position [15, 0]
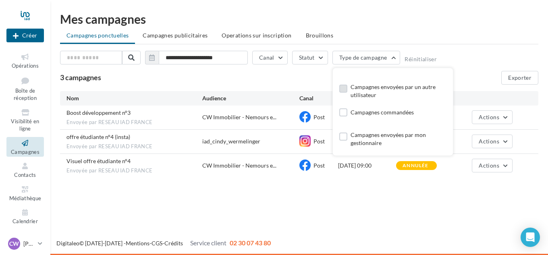
click at [345, 85] on label at bounding box center [343, 89] width 8 height 8
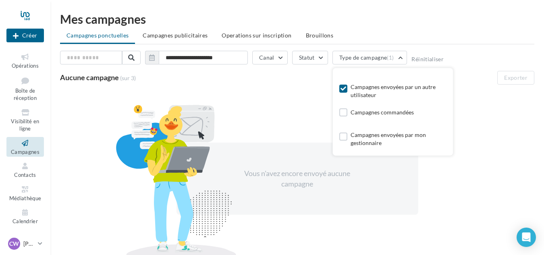
click at [344, 88] on icon at bounding box center [344, 89] width 6 height 6
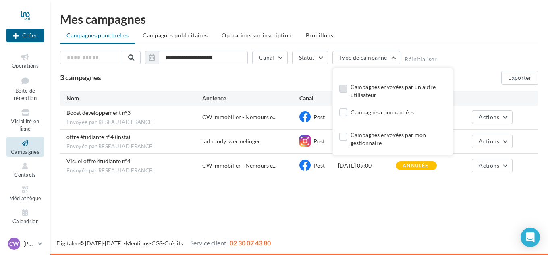
click at [258, 89] on div "**********" at bounding box center [299, 114] width 479 height 127
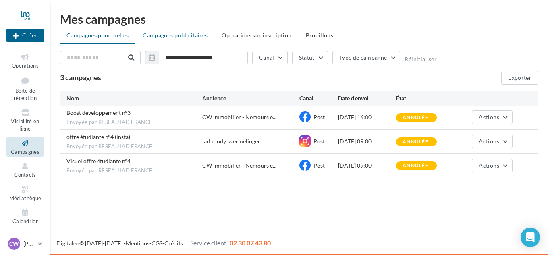
click at [181, 36] on span "Campagnes publicitaires" at bounding box center [175, 35] width 65 height 7
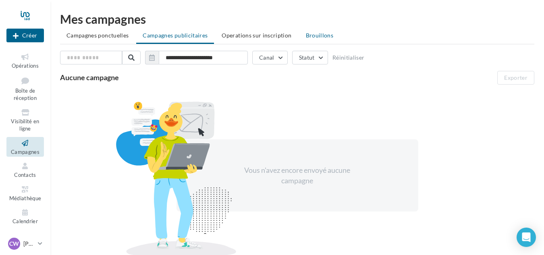
click at [308, 33] on span "Brouillons" at bounding box center [320, 35] width 28 height 7
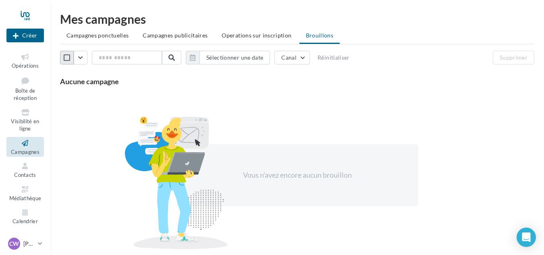
click at [66, 56] on icon "button" at bounding box center [67, 58] width 6 height 8
click at [79, 58] on button "button" at bounding box center [81, 58] width 14 height 14
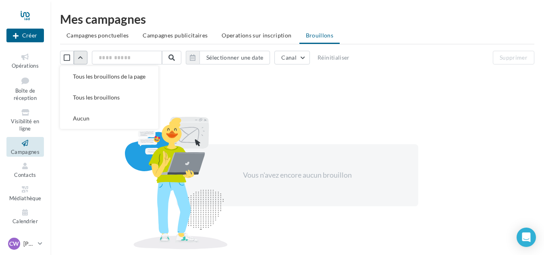
click at [79, 58] on button "button" at bounding box center [81, 58] width 14 height 14
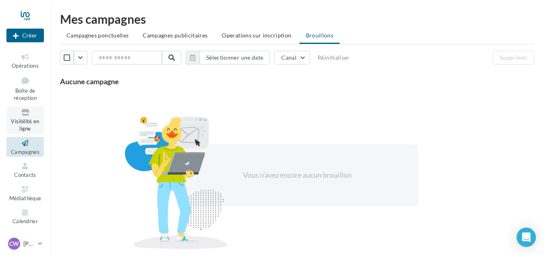
click at [26, 121] on span "Visibilité en ligne" at bounding box center [25, 125] width 28 height 14
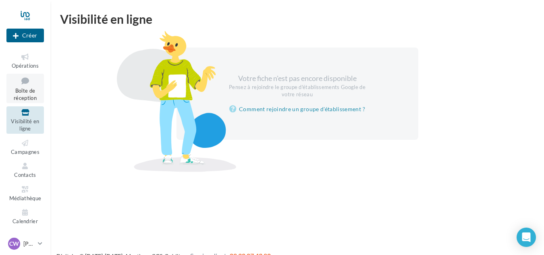
click at [34, 86] on link "Boîte de réception" at bounding box center [24, 88] width 37 height 29
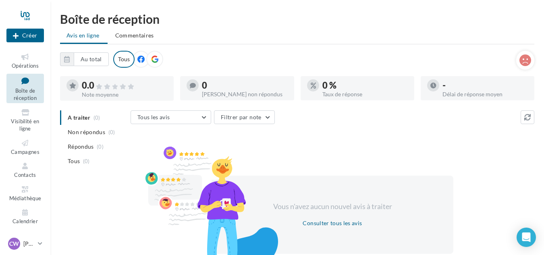
click at [156, 60] on icon at bounding box center [154, 59] width 7 height 7
click at [143, 59] on icon at bounding box center [140, 59] width 7 height 7
click at [526, 58] on icon at bounding box center [526, 60] width 12 height 12
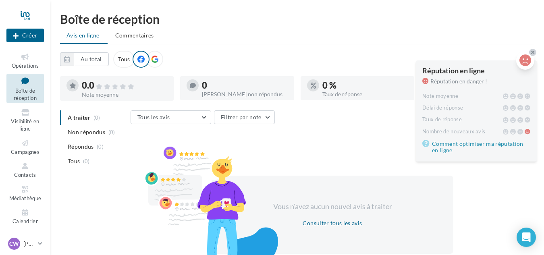
click at [526, 58] on icon at bounding box center [526, 60] width 12 height 12
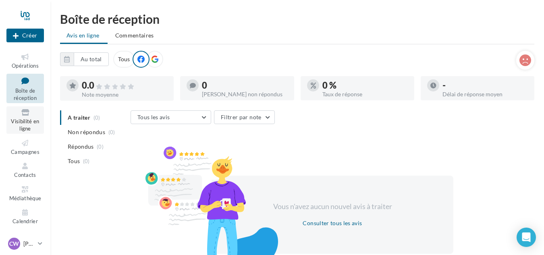
click at [18, 120] on span "Visibilité en ligne" at bounding box center [25, 125] width 28 height 14
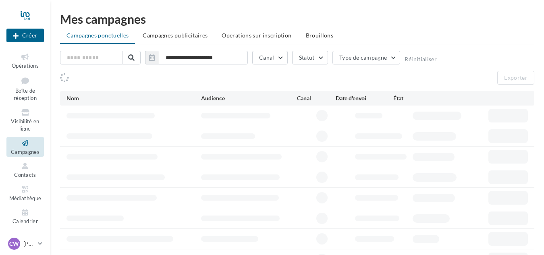
click at [23, 169] on icon at bounding box center [25, 166] width 33 height 9
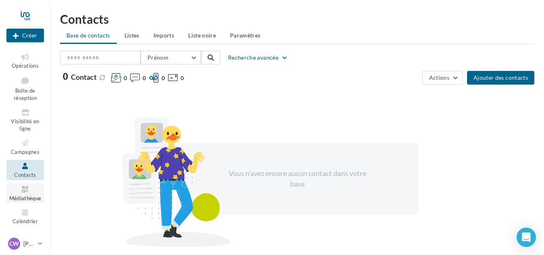
click at [23, 192] on icon at bounding box center [25, 189] width 33 height 9
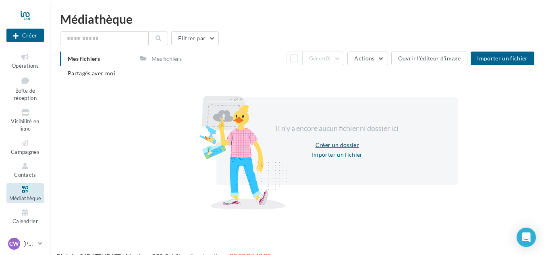
click at [334, 146] on button "Créer un dossier" at bounding box center [337, 145] width 50 height 10
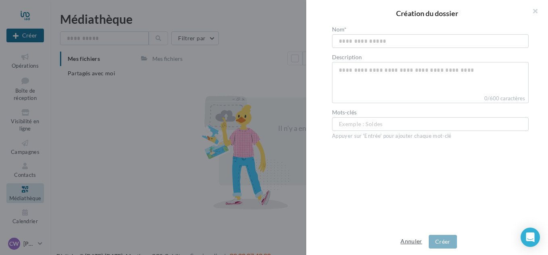
click at [415, 240] on button "Annuler" at bounding box center [411, 242] width 28 height 10
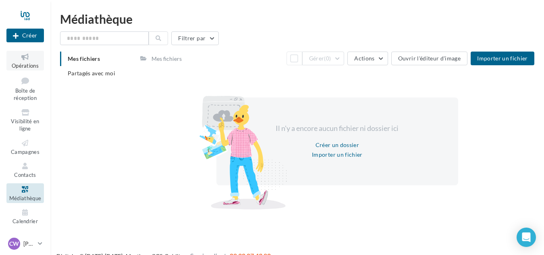
click at [23, 58] on icon at bounding box center [25, 56] width 33 height 9
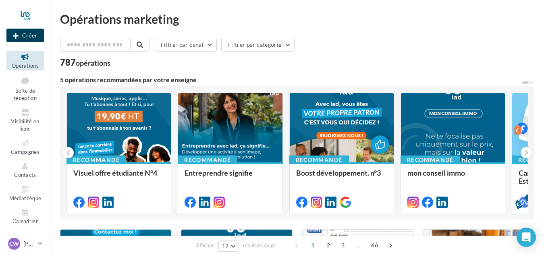
click at [21, 32] on button "Créer" at bounding box center [24, 36] width 37 height 14
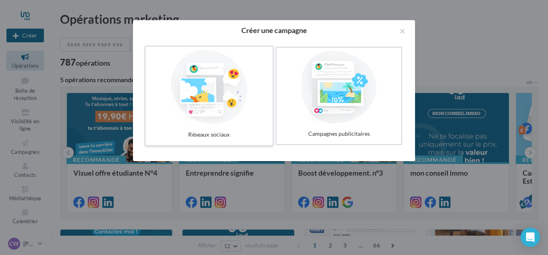
click at [204, 98] on div at bounding box center [209, 87] width 121 height 74
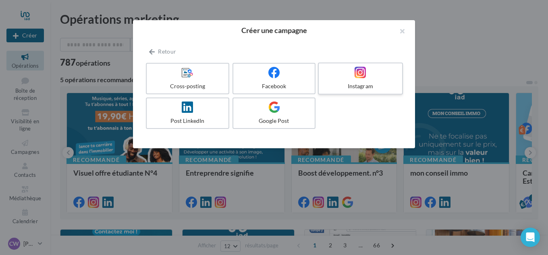
click at [346, 75] on div at bounding box center [360, 73] width 77 height 12
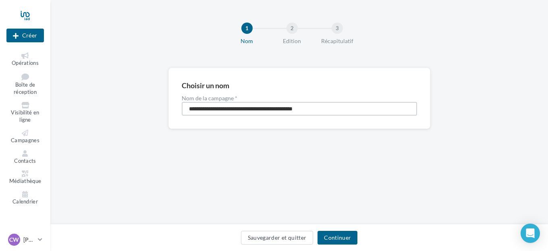
drag, startPoint x: 339, startPoint y: 103, endPoint x: 106, endPoint y: 99, distance: 232.6
click at [106, 99] on div "**********" at bounding box center [299, 111] width 498 height 87
type input "*****"
click at [331, 231] on button "Continuer" at bounding box center [338, 238] width 40 height 14
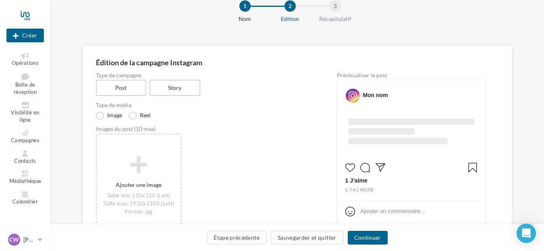
scroll to position [40, 0]
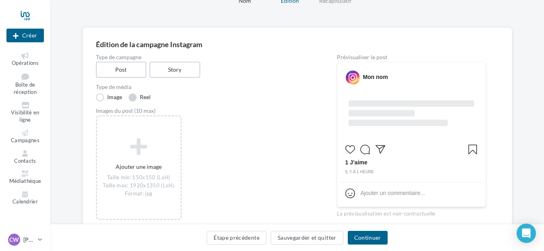
click at [140, 98] on label "Reel" at bounding box center [140, 98] width 22 height 8
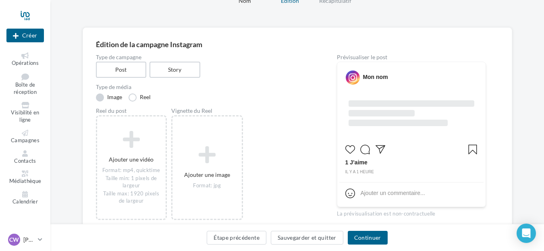
click at [114, 96] on label "Image" at bounding box center [109, 98] width 26 height 8
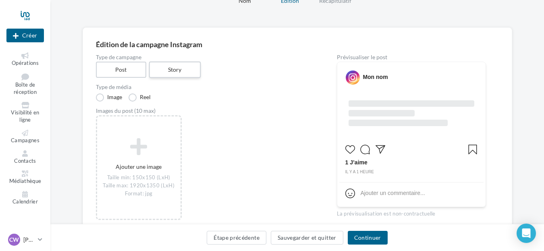
click at [176, 72] on label "Story" at bounding box center [175, 70] width 52 height 17
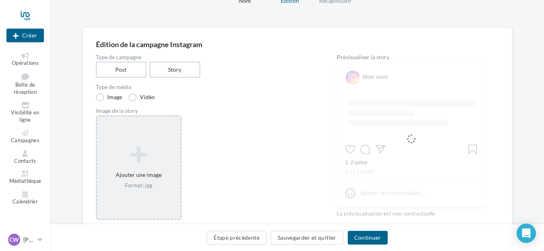
click at [132, 175] on div "Ajouter une image Format: jpg" at bounding box center [138, 168] width 83 height 52
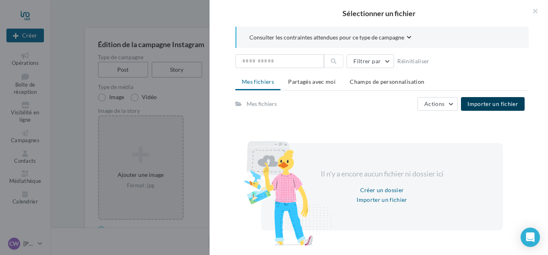
click at [494, 105] on span "Importer un fichier" at bounding box center [493, 103] width 51 height 7
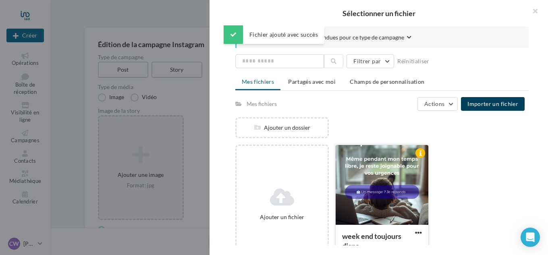
click at [383, 170] on div at bounding box center [382, 185] width 93 height 81
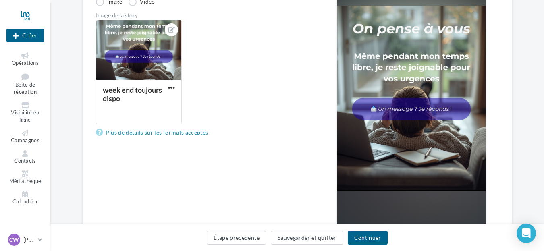
scroll to position [161, 0]
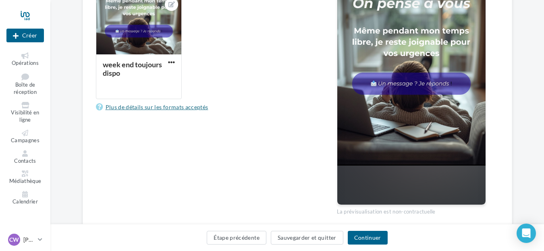
click at [136, 106] on link "Plus de détails sur les formats acceptés" at bounding box center [154, 107] width 116 height 10
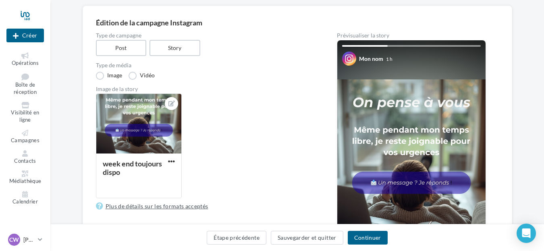
scroll to position [40, 0]
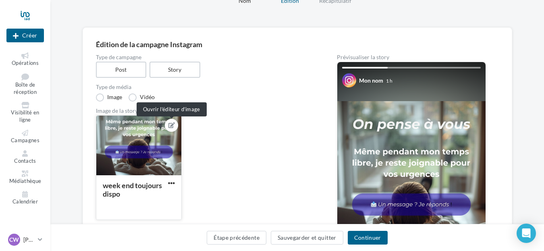
click at [172, 126] on icon at bounding box center [172, 126] width 6 height 6
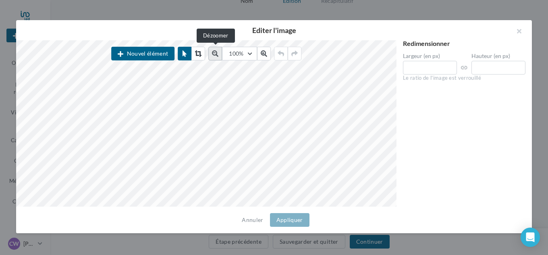
click at [214, 51] on icon at bounding box center [215, 53] width 6 height 6
click at [214, 51] on button at bounding box center [217, 54] width 14 height 14
click at [202, 54] on icon at bounding box center [200, 53] width 6 height 6
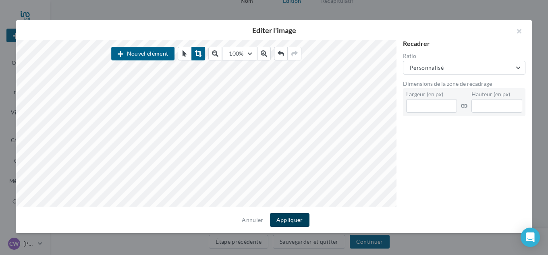
click at [283, 215] on button "Appliquer" at bounding box center [290, 220] width 40 height 14
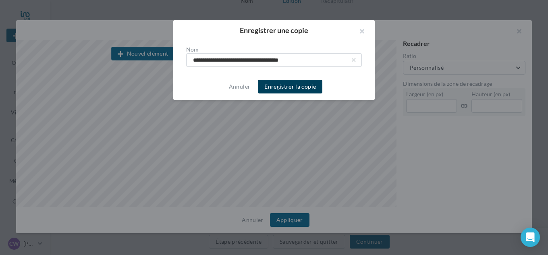
click at [290, 88] on button "Enregistrer la copie" at bounding box center [290, 87] width 64 height 14
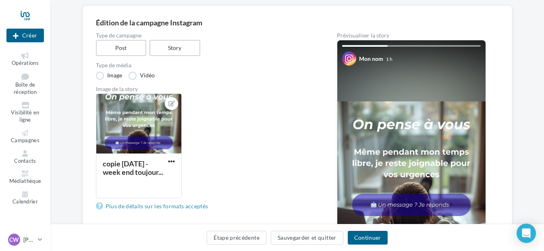
scroll to position [81, 0]
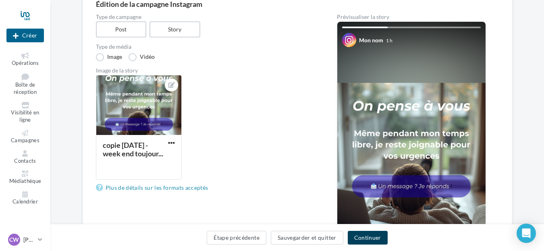
click at [371, 238] on button "Continuer" at bounding box center [368, 238] width 40 height 14
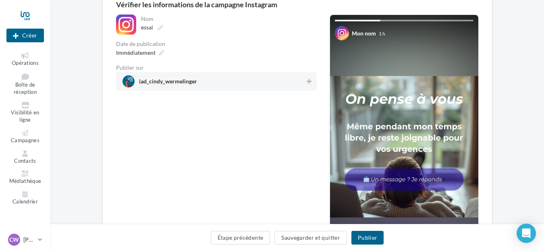
scroll to position [81, 0]
click at [307, 81] on icon at bounding box center [309, 81] width 5 height 6
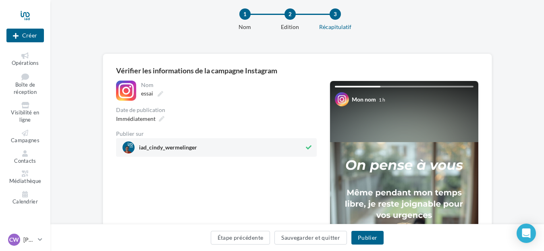
scroll to position [0, 0]
